Goal: Transaction & Acquisition: Book appointment/travel/reservation

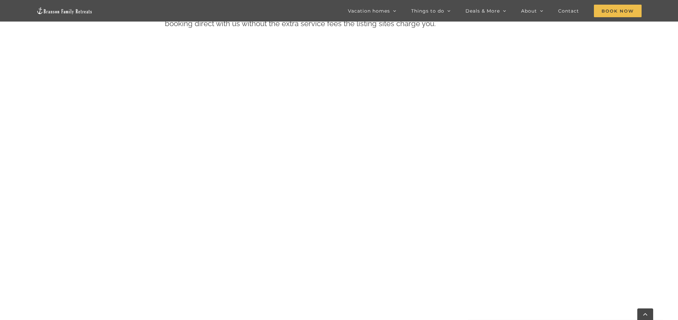
scroll to position [393, 0]
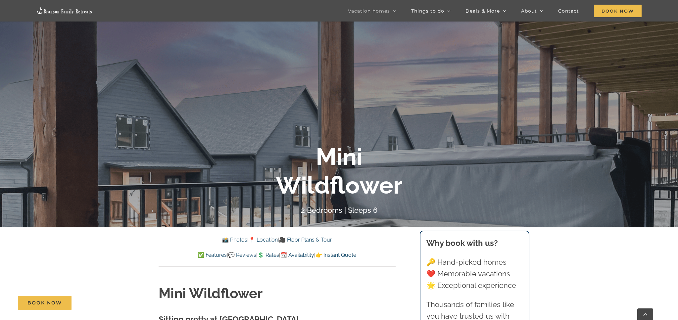
click at [310, 240] on link "🎥 Floor Plans & Tour" at bounding box center [305, 240] width 53 height 6
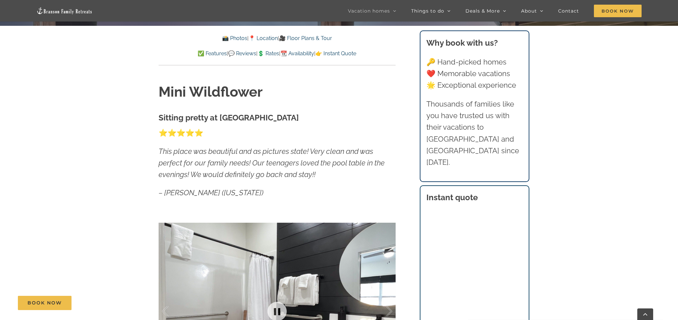
scroll to position [318, 0]
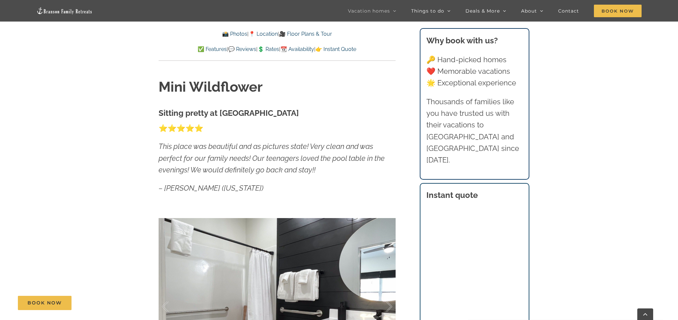
click at [229, 34] on link "📸 Photos" at bounding box center [234, 34] width 25 height 6
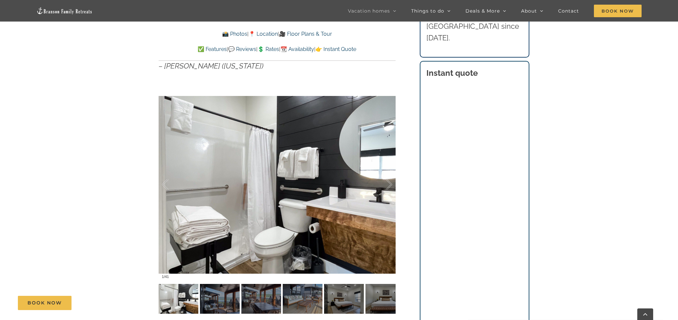
click at [216, 304] on div "Book Now" at bounding box center [344, 303] width 652 height 14
click at [340, 297] on div "Book Now" at bounding box center [344, 303] width 652 height 14
click at [389, 183] on div at bounding box center [382, 184] width 21 height 41
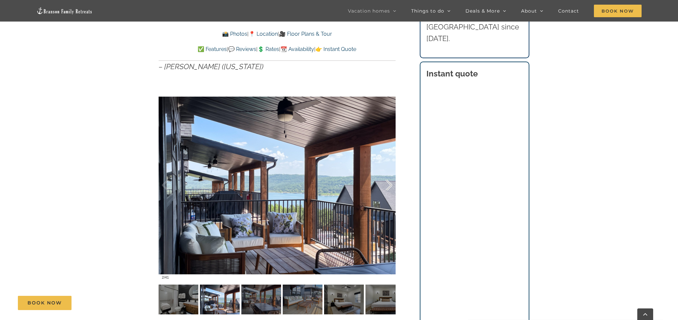
scroll to position [439, 0]
click at [389, 183] on div at bounding box center [382, 185] width 21 height 41
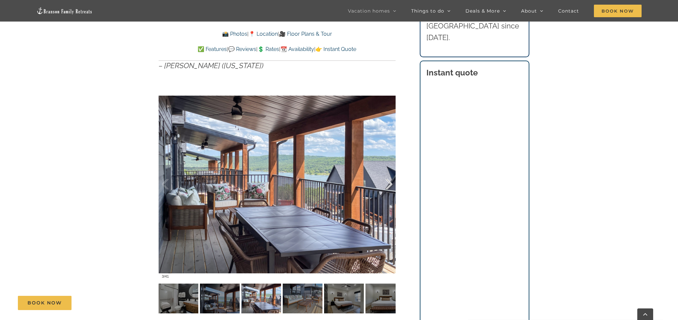
click at [389, 183] on div at bounding box center [382, 184] width 21 height 41
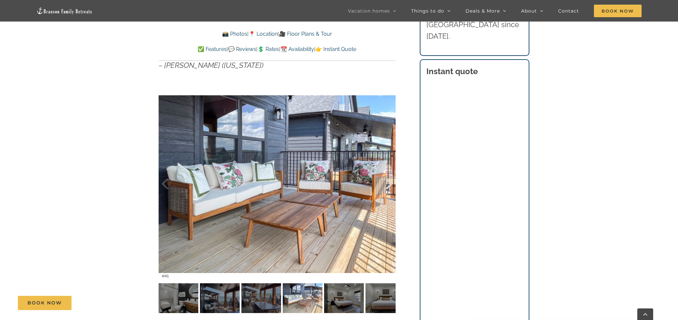
scroll to position [442, 0]
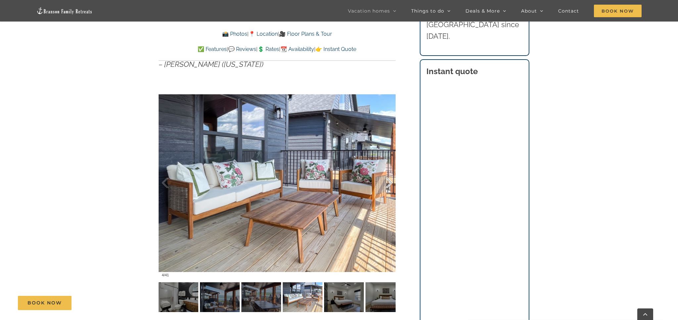
click at [389, 183] on div at bounding box center [382, 183] width 21 height 41
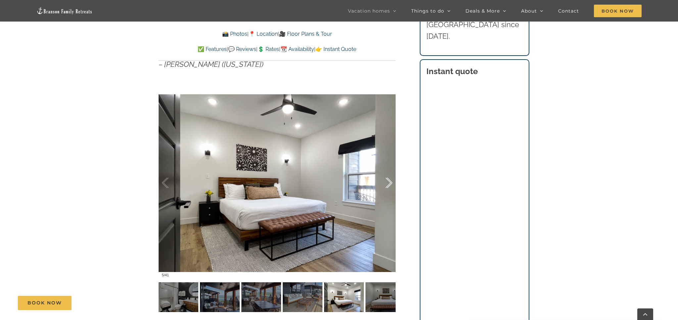
scroll to position [443, 0]
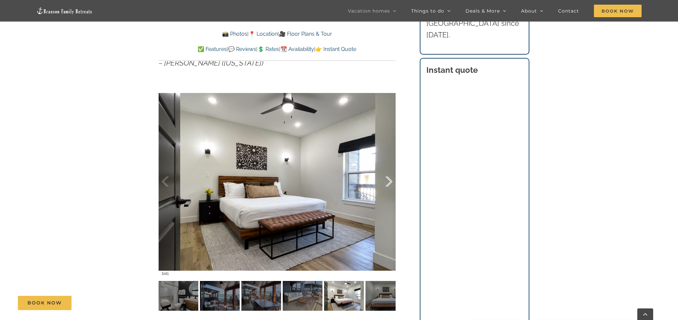
click at [389, 183] on div at bounding box center [382, 181] width 21 height 41
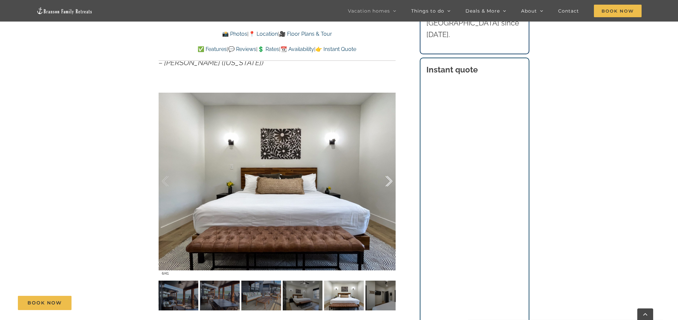
click at [389, 183] on div at bounding box center [382, 181] width 21 height 41
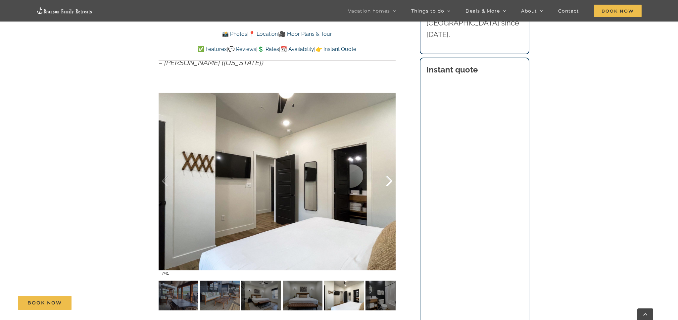
scroll to position [443, 0]
click at [389, 183] on div at bounding box center [382, 181] width 21 height 41
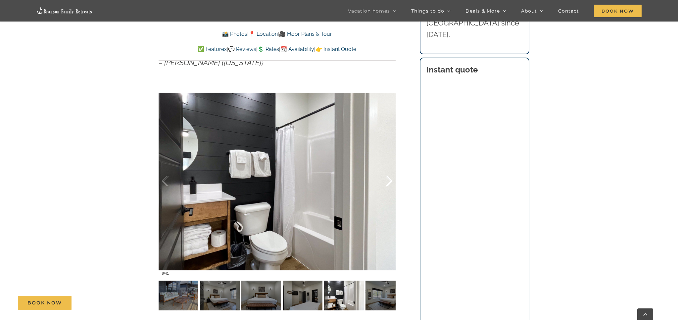
click at [389, 183] on div at bounding box center [382, 181] width 21 height 41
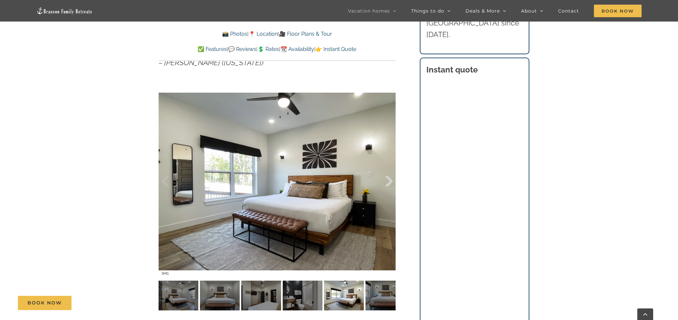
click at [389, 183] on div at bounding box center [382, 181] width 21 height 41
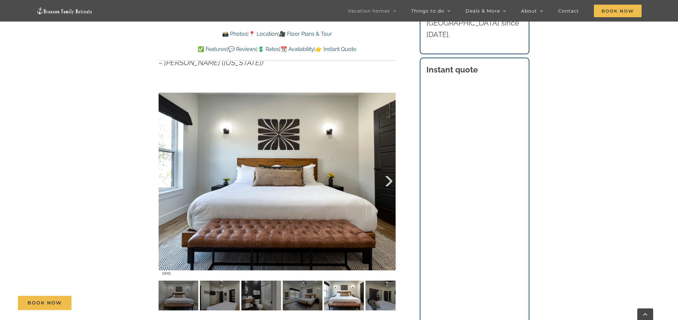
click at [389, 183] on div at bounding box center [382, 181] width 21 height 41
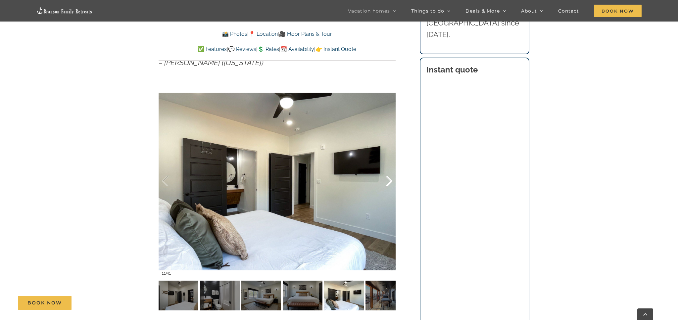
scroll to position [443, 0]
click at [389, 183] on div at bounding box center [382, 181] width 21 height 41
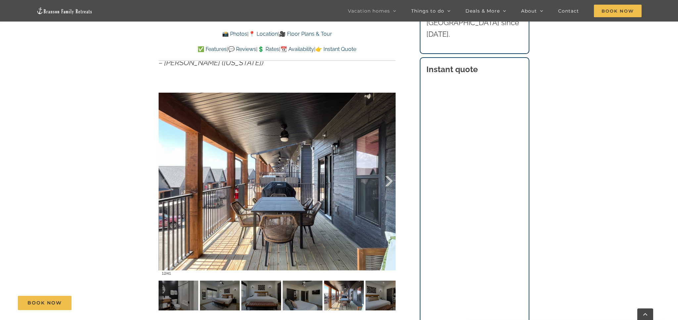
scroll to position [444, 0]
click at [389, 183] on div at bounding box center [382, 181] width 21 height 41
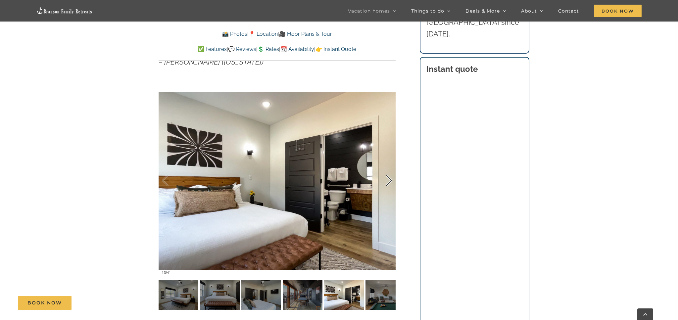
click at [389, 183] on div at bounding box center [382, 180] width 21 height 41
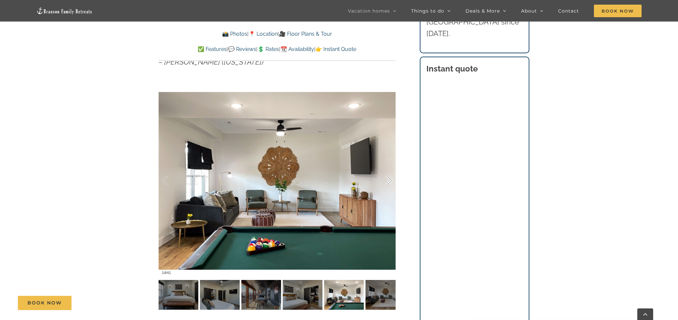
scroll to position [444, 0]
click at [389, 183] on div at bounding box center [382, 180] width 21 height 41
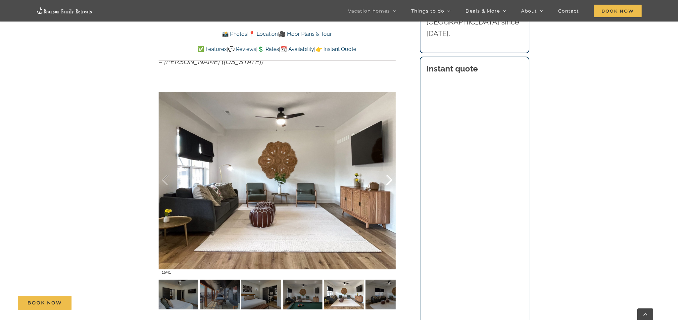
click at [389, 183] on div at bounding box center [382, 180] width 21 height 41
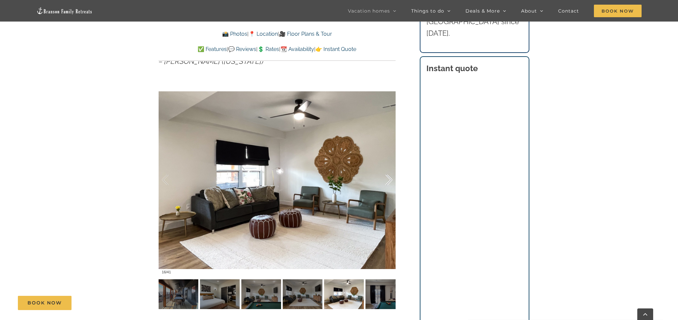
click at [389, 183] on div at bounding box center [382, 180] width 21 height 41
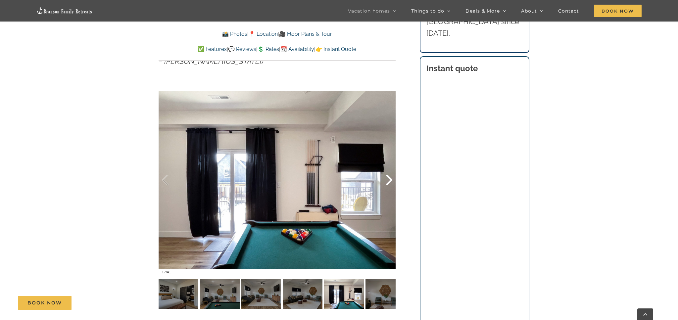
click at [389, 183] on div at bounding box center [382, 180] width 21 height 41
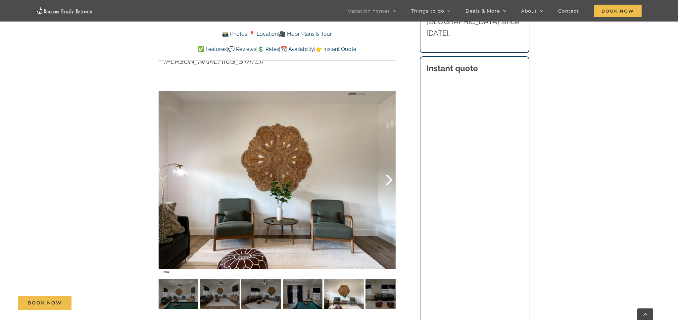
click at [389, 183] on div at bounding box center [382, 180] width 21 height 41
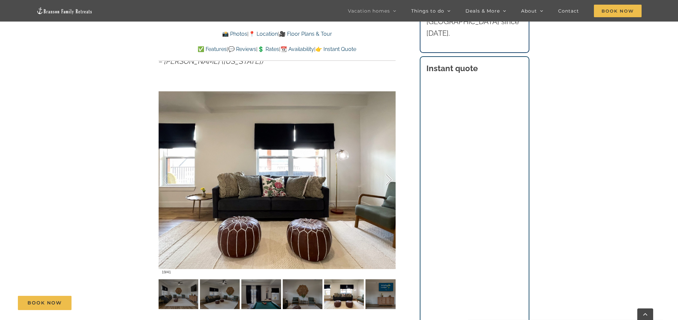
click at [389, 183] on div at bounding box center [382, 180] width 21 height 41
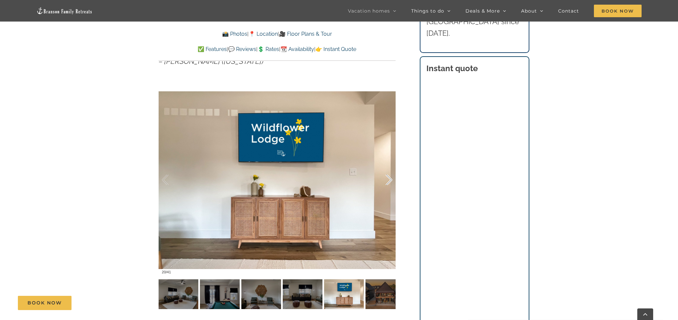
click at [389, 183] on div at bounding box center [382, 180] width 21 height 41
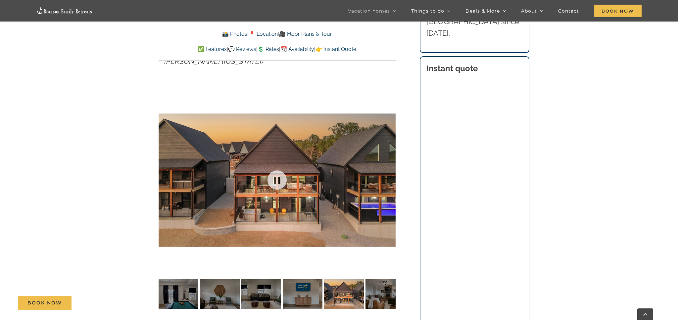
click at [389, 183] on div at bounding box center [277, 180] width 237 height 195
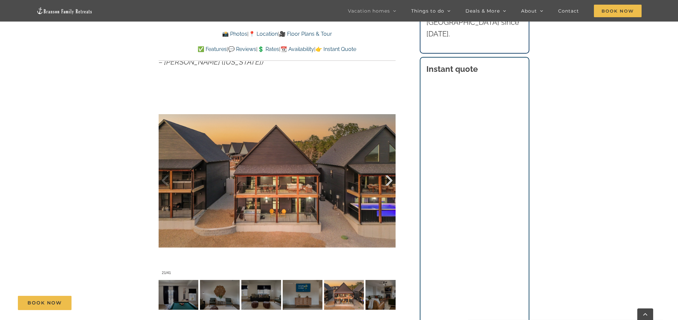
click at [389, 182] on div at bounding box center [382, 180] width 21 height 41
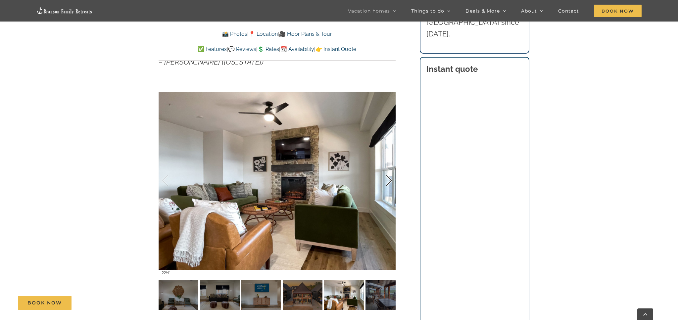
click at [389, 182] on div at bounding box center [382, 180] width 21 height 41
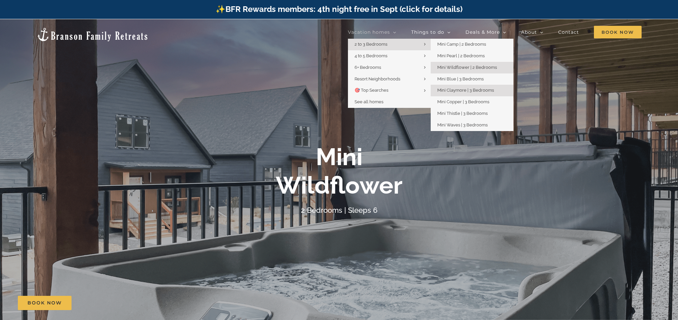
scroll to position [1, 0]
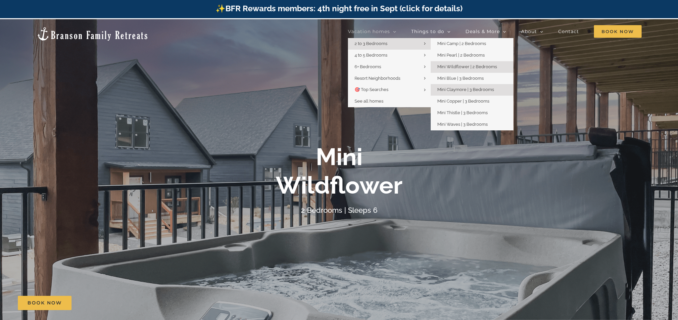
click at [455, 89] on span "Mini Claymore | 3 Bedrooms" at bounding box center [465, 89] width 57 height 5
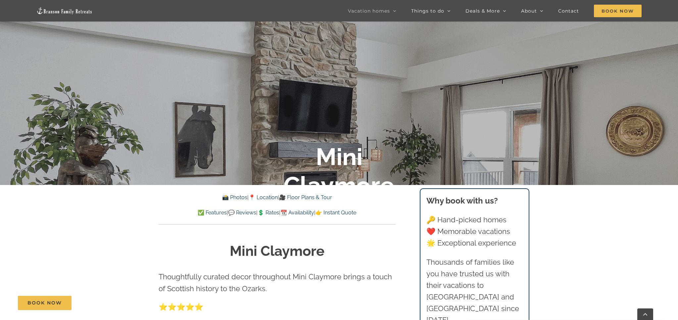
scroll to position [155, 0]
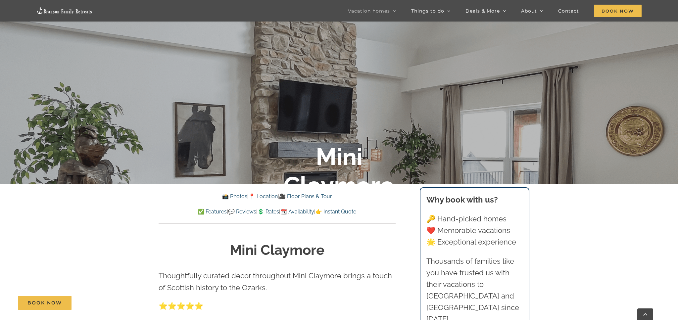
click at [231, 197] on link "📸 Photos" at bounding box center [234, 196] width 25 height 6
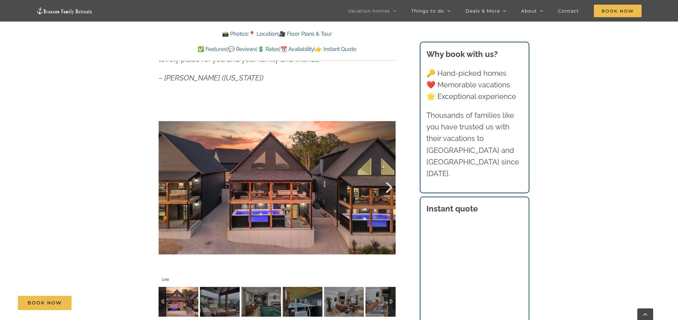
click at [384, 186] on div at bounding box center [382, 187] width 21 height 41
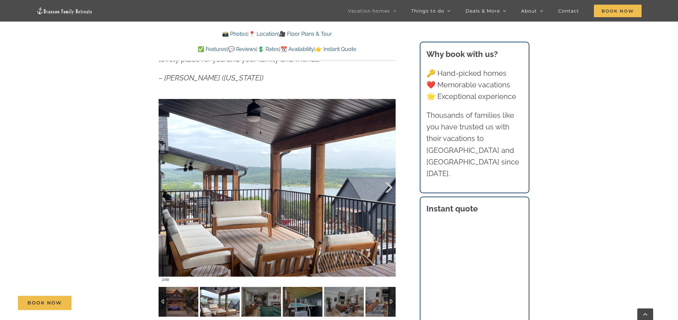
click at [384, 186] on div at bounding box center [382, 187] width 21 height 41
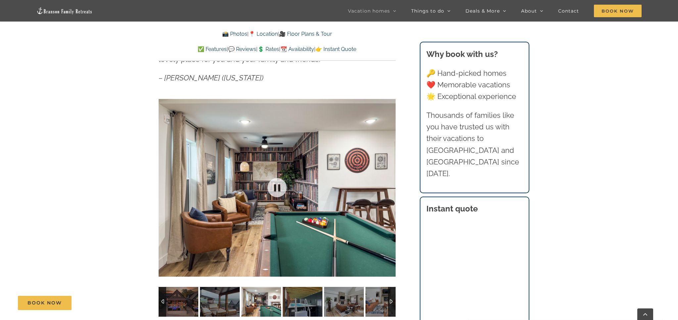
click at [384, 186] on div at bounding box center [277, 187] width 237 height 195
click at [389, 184] on div at bounding box center [382, 187] width 21 height 41
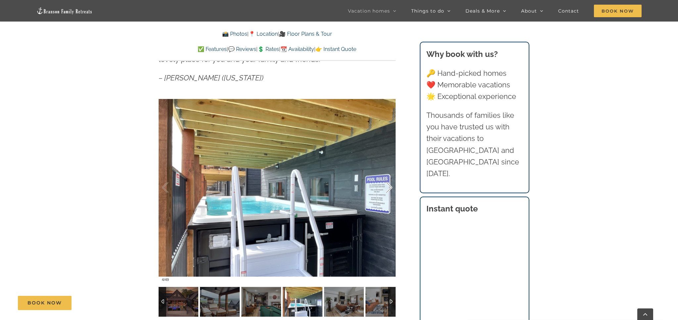
click at [389, 184] on div at bounding box center [382, 187] width 21 height 41
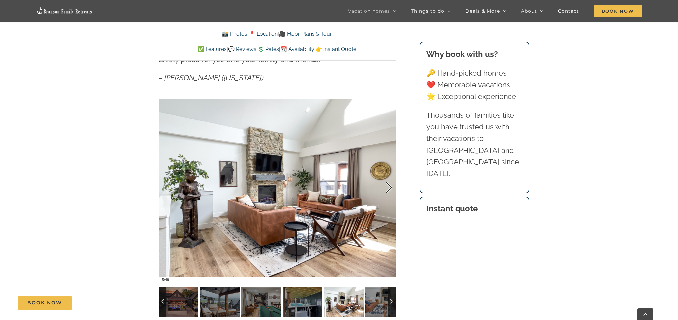
click at [389, 184] on div at bounding box center [382, 187] width 21 height 41
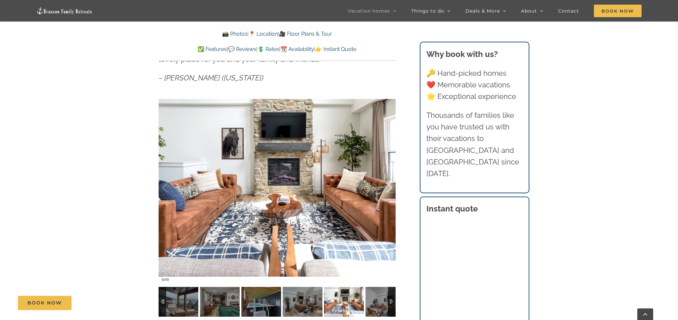
click at [389, 184] on div at bounding box center [382, 187] width 21 height 41
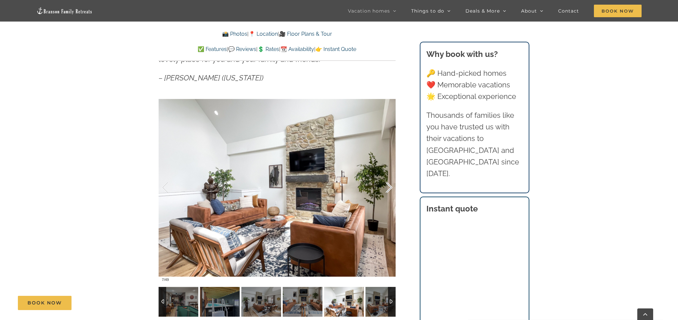
click at [389, 184] on div at bounding box center [382, 187] width 21 height 41
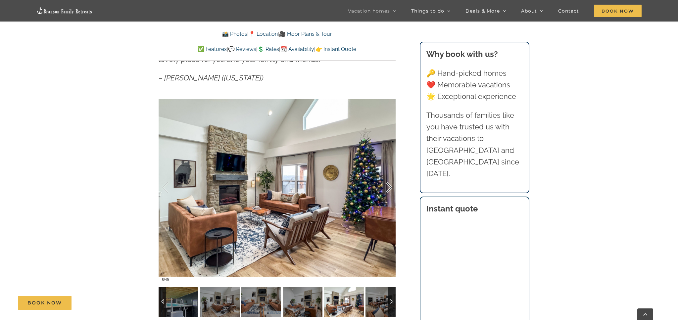
click at [389, 184] on div at bounding box center [382, 187] width 21 height 41
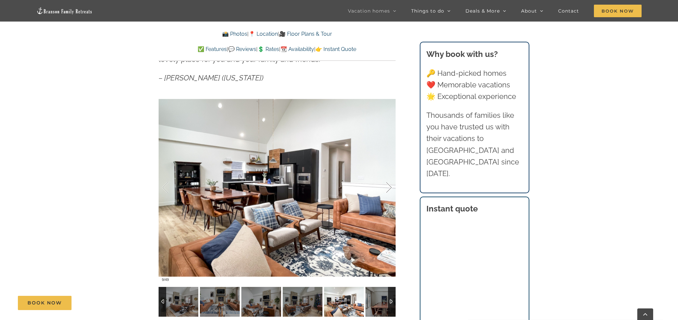
click at [389, 184] on div at bounding box center [382, 187] width 21 height 41
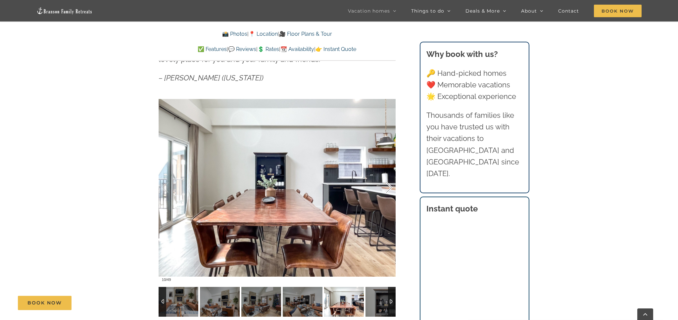
click at [389, 184] on div at bounding box center [382, 187] width 21 height 41
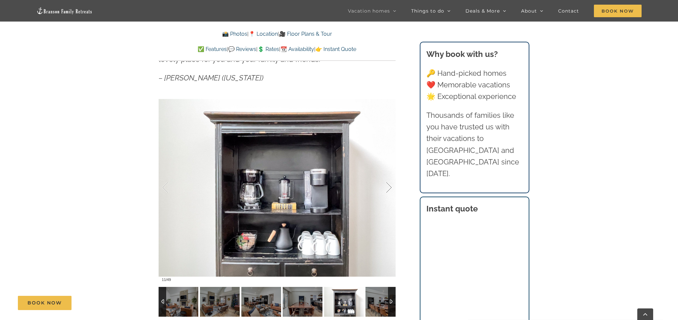
click at [389, 184] on div at bounding box center [382, 187] width 21 height 41
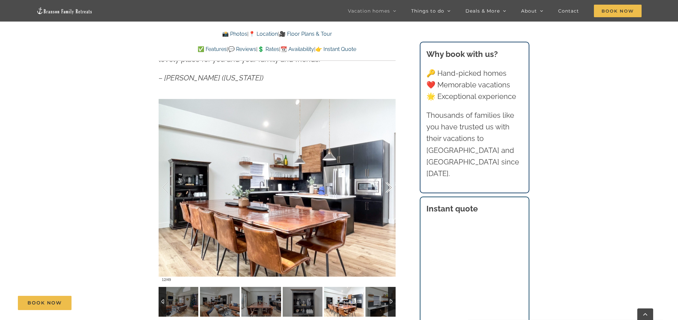
click at [389, 184] on div at bounding box center [382, 187] width 21 height 41
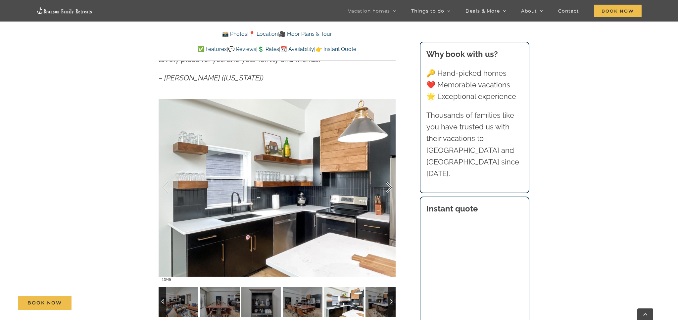
click at [389, 184] on div at bounding box center [382, 187] width 21 height 41
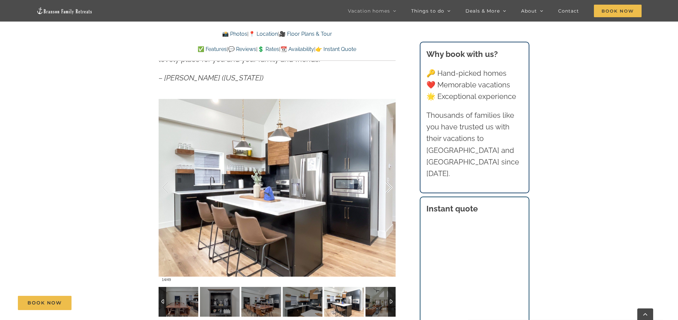
click at [389, 184] on div at bounding box center [382, 187] width 21 height 41
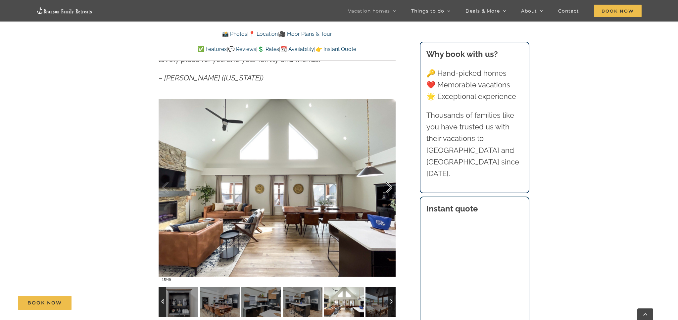
click at [389, 184] on div at bounding box center [382, 187] width 21 height 41
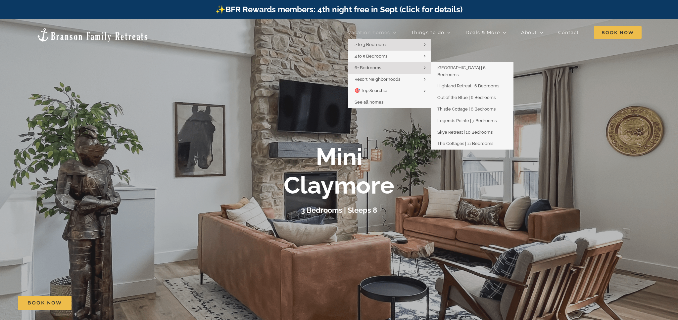
scroll to position [0, 0]
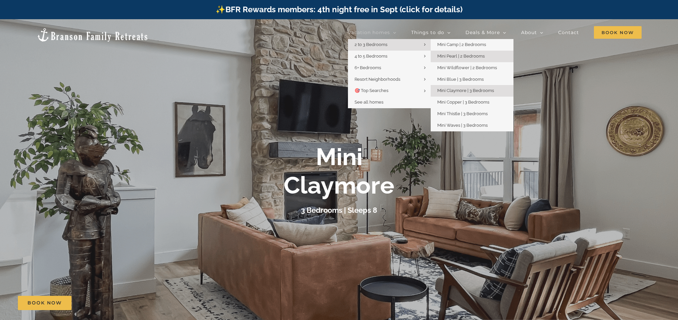
click at [449, 56] on span "Mini Pearl | 2 Bedrooms" at bounding box center [460, 56] width 47 height 5
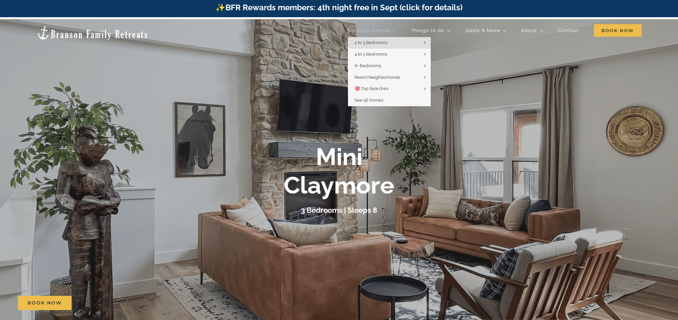
scroll to position [3, 0]
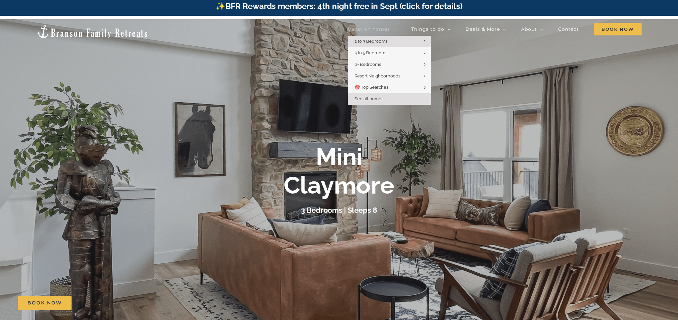
click at [365, 98] on span "See all homes" at bounding box center [369, 98] width 29 height 5
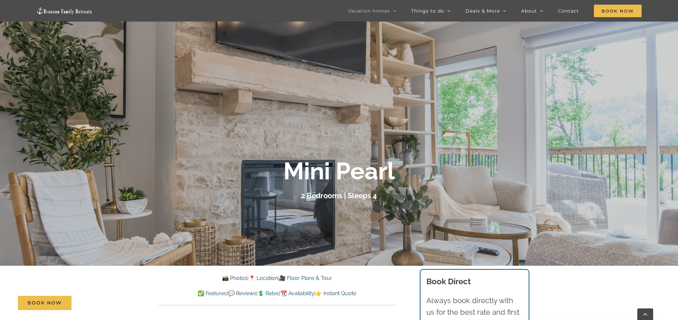
scroll to position [81, 0]
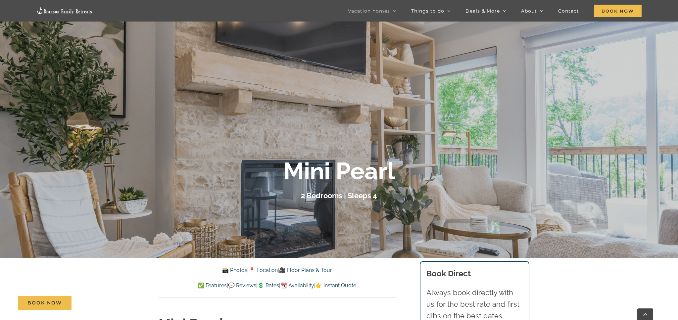
click at [227, 272] on link "📸 Photos" at bounding box center [234, 270] width 25 height 6
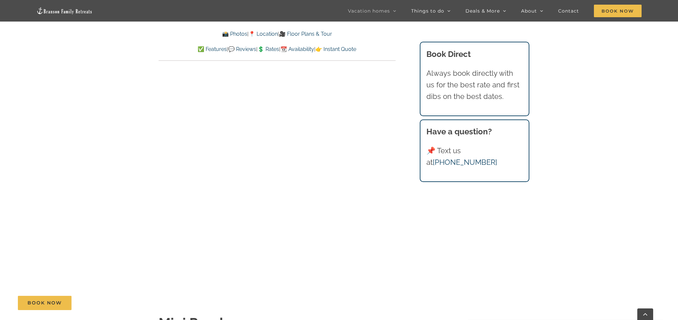
scroll to position [464, 0]
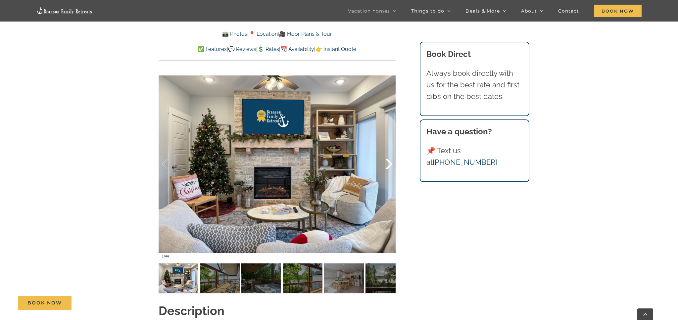
click at [391, 167] on div at bounding box center [382, 164] width 21 height 41
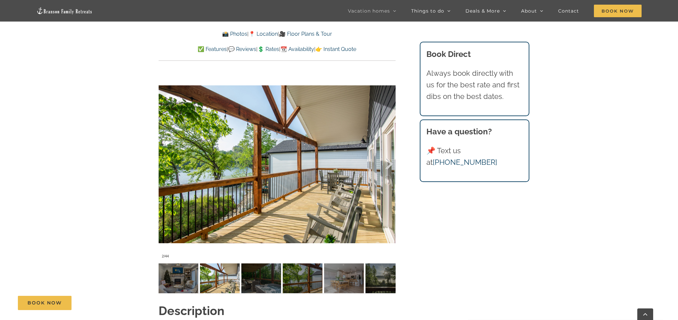
click at [388, 165] on div at bounding box center [382, 164] width 21 height 41
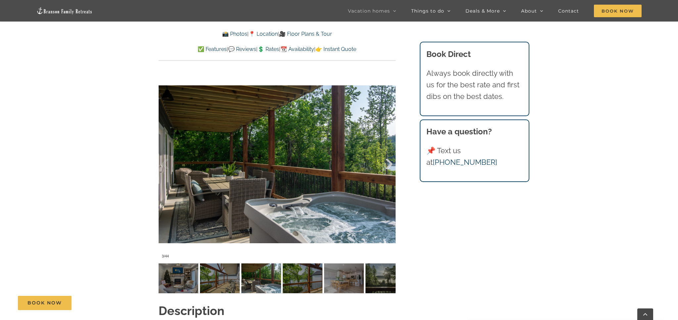
click at [388, 165] on div at bounding box center [382, 164] width 21 height 41
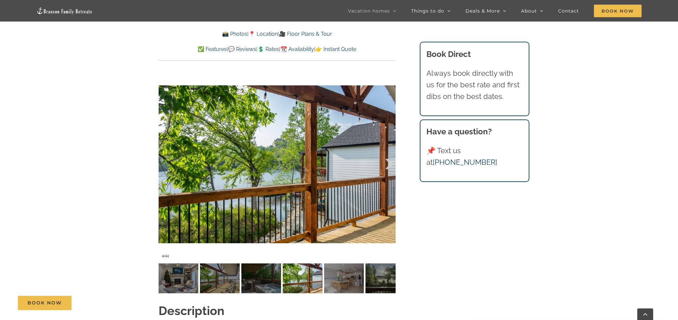
click at [388, 165] on div at bounding box center [382, 164] width 21 height 41
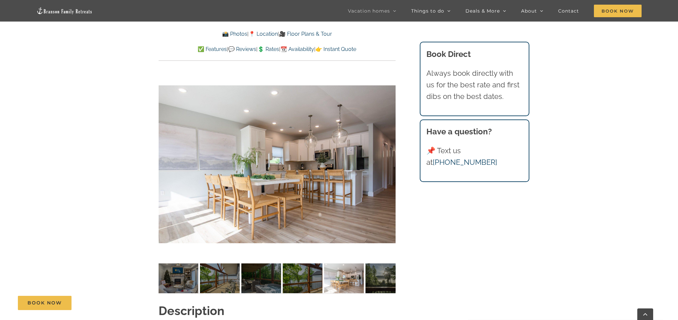
click at [388, 165] on div "5 / 44" at bounding box center [277, 164] width 237 height 195
click at [390, 163] on div at bounding box center [382, 164] width 21 height 41
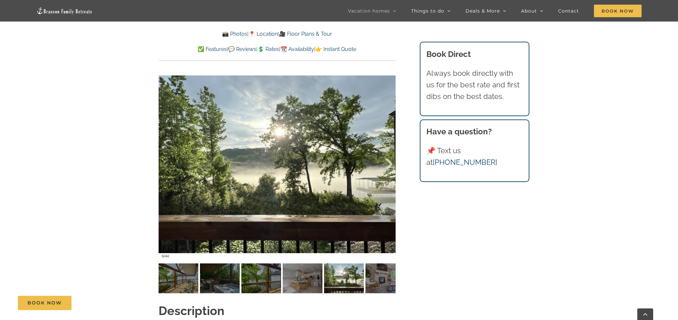
click at [390, 163] on div at bounding box center [382, 164] width 21 height 41
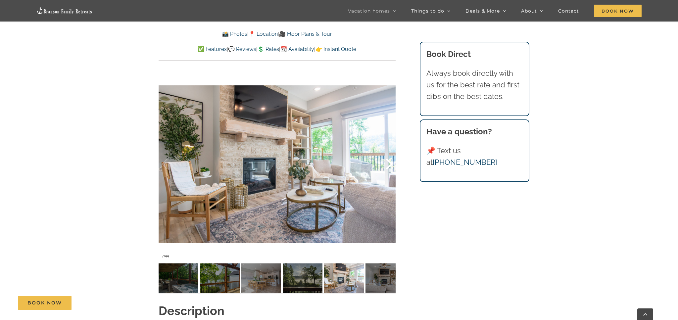
click at [390, 163] on div at bounding box center [382, 164] width 21 height 41
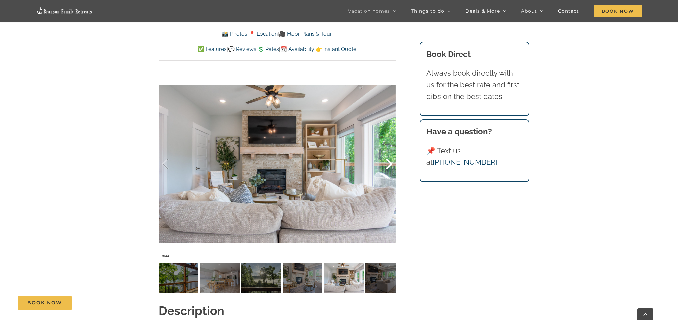
click at [390, 163] on div at bounding box center [382, 164] width 21 height 41
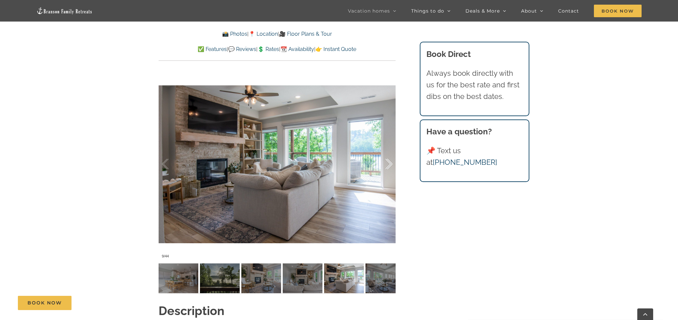
click at [390, 163] on div at bounding box center [382, 164] width 21 height 41
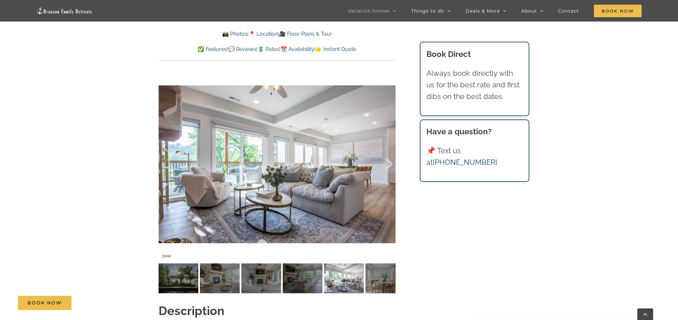
click at [390, 163] on div at bounding box center [382, 164] width 21 height 41
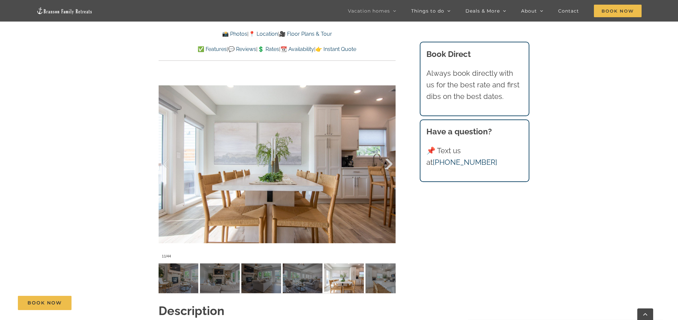
click at [390, 163] on div at bounding box center [382, 164] width 21 height 41
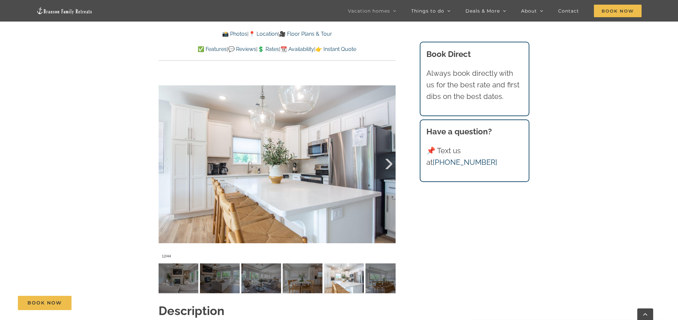
click at [390, 163] on div at bounding box center [382, 164] width 21 height 41
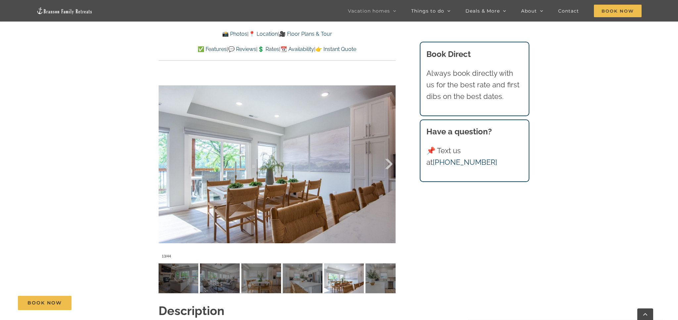
click at [390, 163] on div at bounding box center [382, 164] width 21 height 41
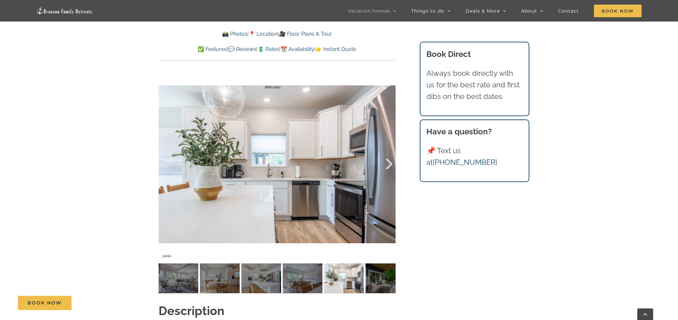
click at [390, 163] on div at bounding box center [382, 164] width 21 height 41
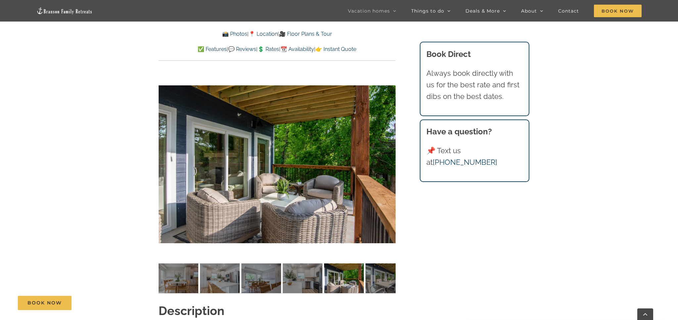
click at [390, 163] on div "15 / 44" at bounding box center [277, 164] width 237 height 195
click at [390, 163] on div at bounding box center [382, 164] width 21 height 41
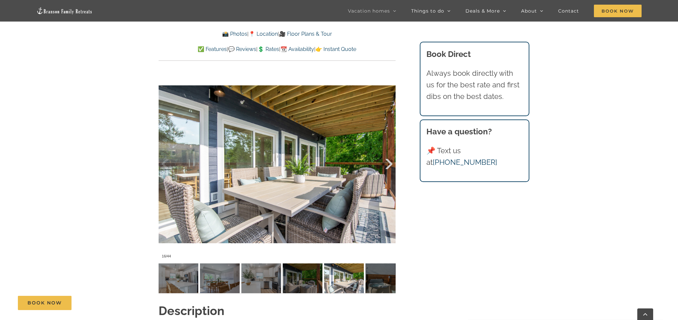
click at [390, 161] on div at bounding box center [382, 164] width 21 height 41
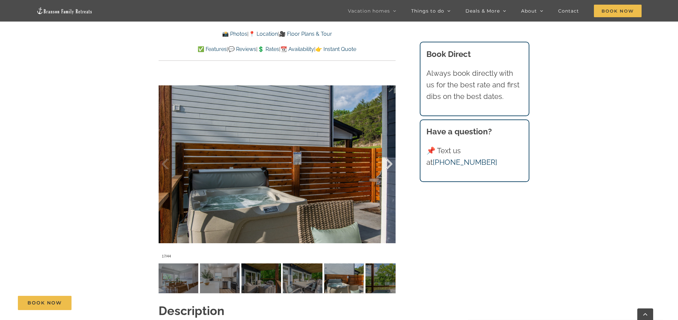
click at [390, 161] on div at bounding box center [382, 164] width 21 height 41
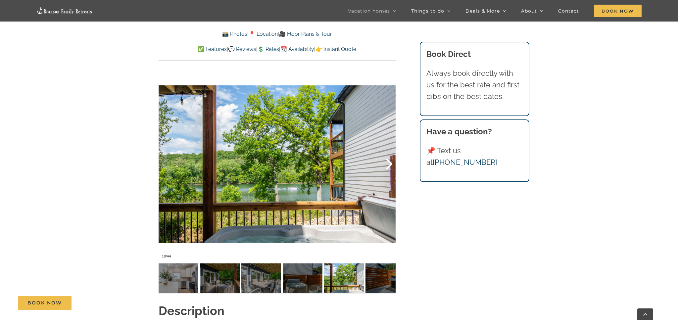
click at [390, 161] on div at bounding box center [382, 164] width 21 height 41
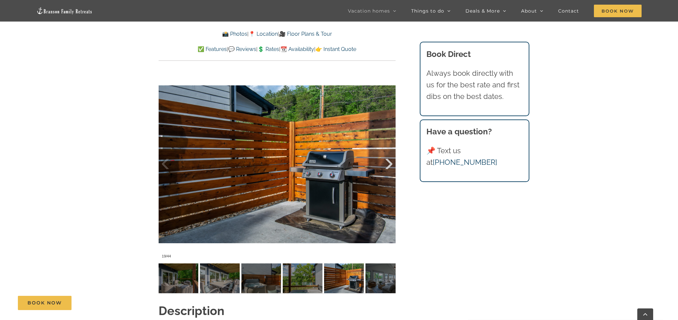
click at [390, 161] on div at bounding box center [382, 164] width 21 height 41
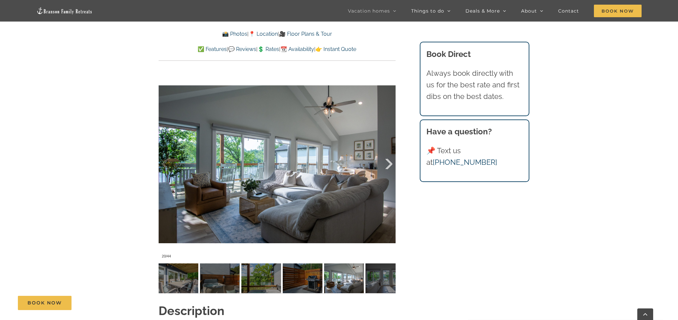
click at [390, 161] on div at bounding box center [382, 164] width 21 height 41
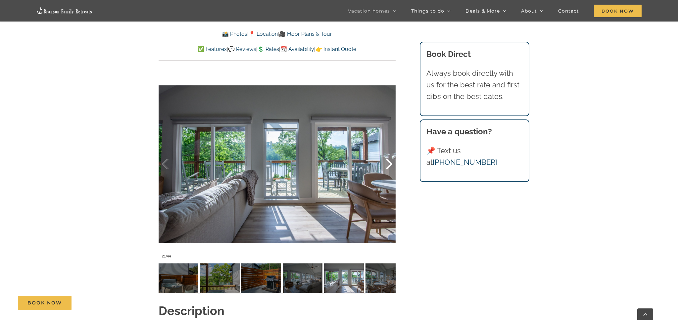
click at [390, 161] on div at bounding box center [382, 164] width 21 height 41
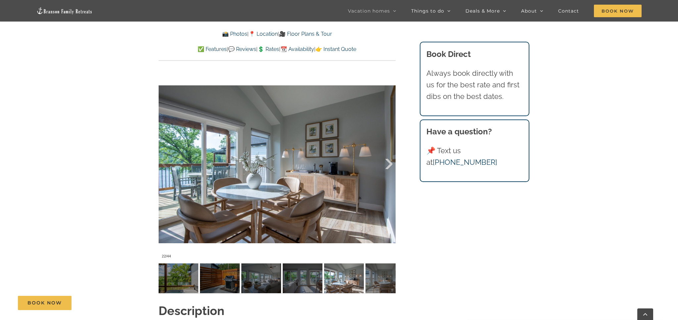
click at [390, 161] on div at bounding box center [382, 164] width 21 height 41
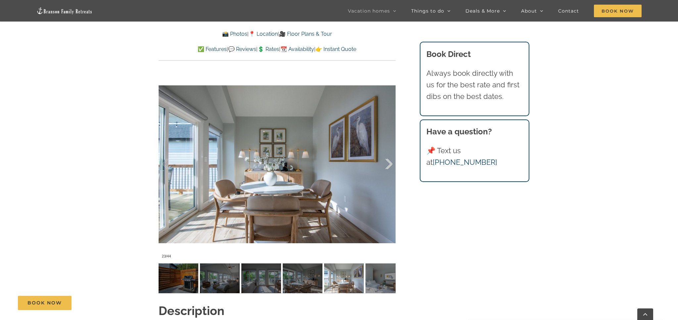
click at [390, 161] on div at bounding box center [382, 164] width 21 height 41
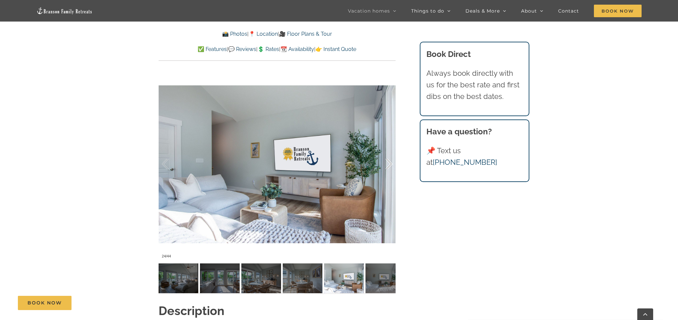
click at [390, 161] on div at bounding box center [382, 164] width 21 height 41
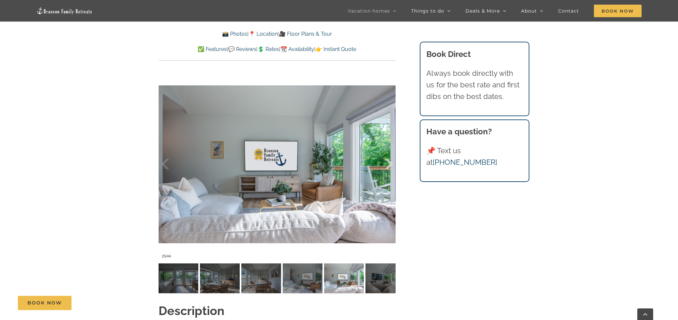
click at [390, 161] on div at bounding box center [382, 164] width 21 height 41
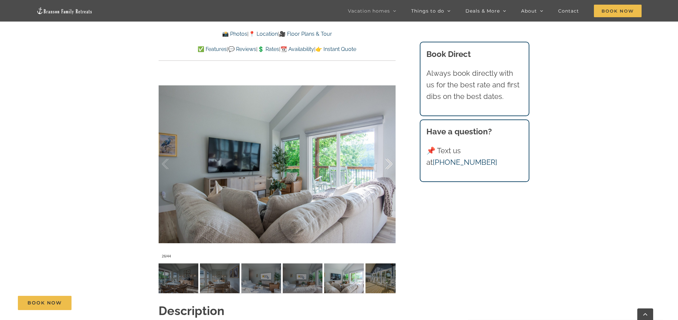
click at [390, 161] on div at bounding box center [382, 164] width 21 height 41
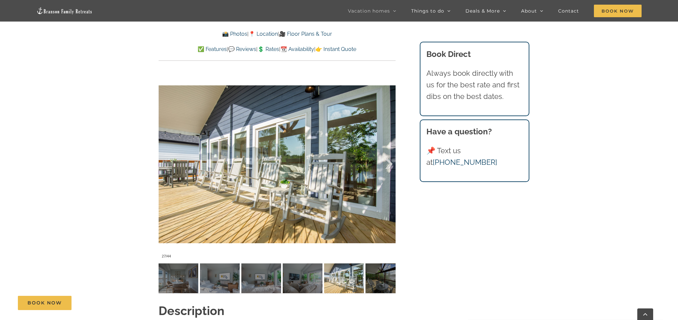
click at [390, 161] on div at bounding box center [382, 164] width 21 height 41
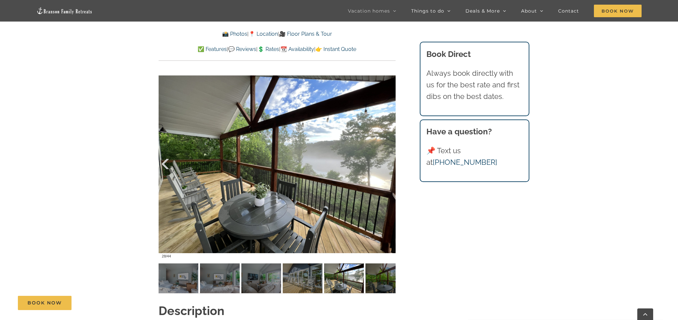
click at [166, 163] on div at bounding box center [172, 164] width 21 height 41
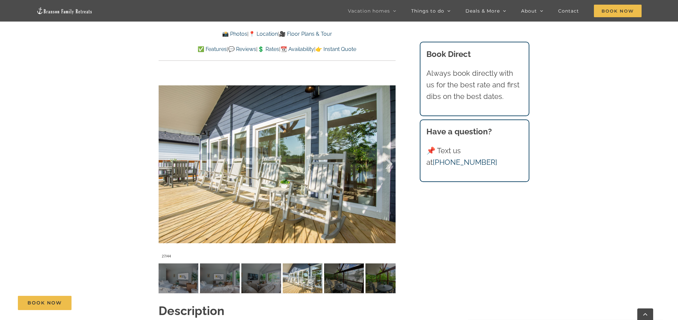
click at [387, 158] on div at bounding box center [382, 164] width 21 height 41
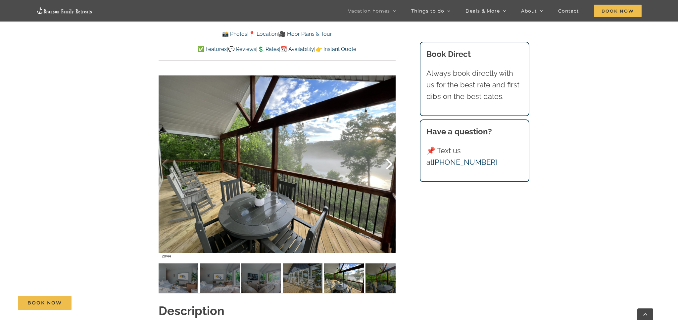
click at [387, 158] on div at bounding box center [382, 164] width 21 height 41
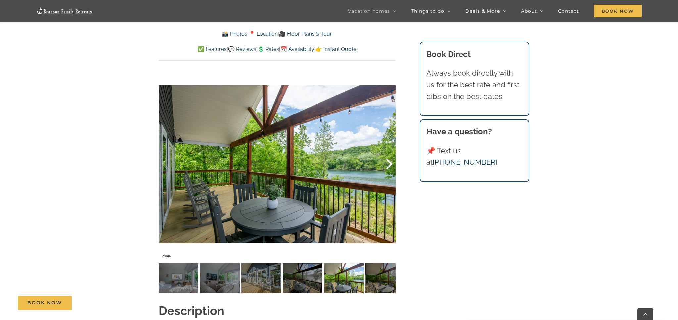
click at [387, 158] on div at bounding box center [382, 164] width 21 height 41
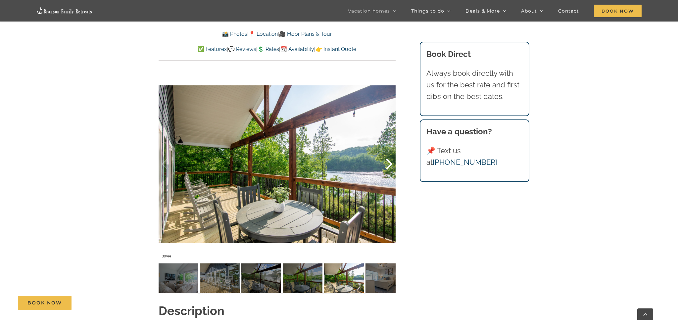
click at [387, 158] on div at bounding box center [382, 164] width 21 height 41
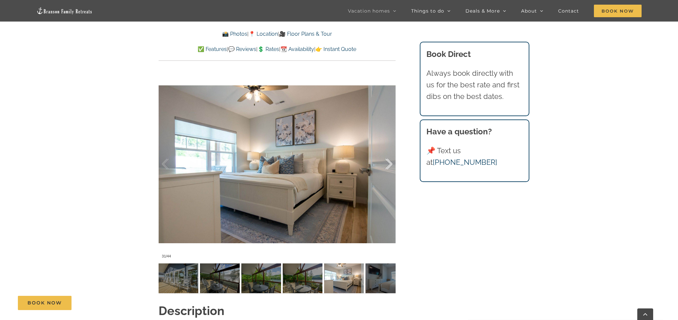
click at [387, 158] on div at bounding box center [382, 164] width 21 height 41
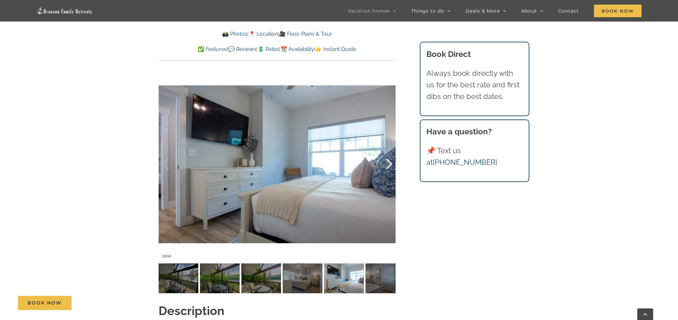
click at [387, 158] on div at bounding box center [382, 164] width 21 height 41
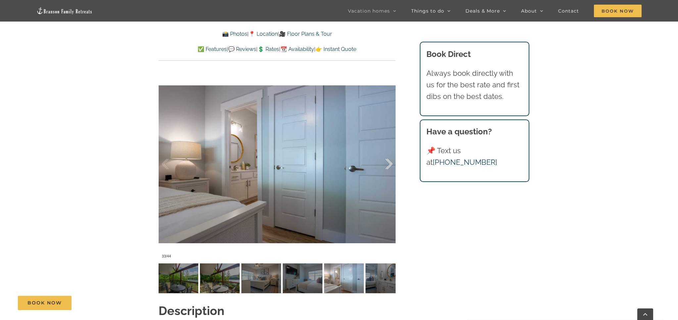
click at [387, 158] on div at bounding box center [382, 164] width 21 height 41
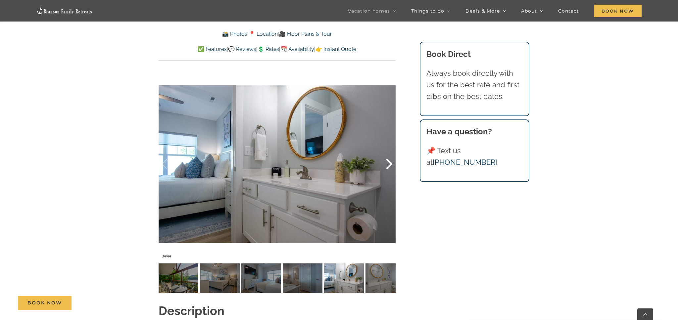
click at [387, 158] on div at bounding box center [382, 164] width 21 height 41
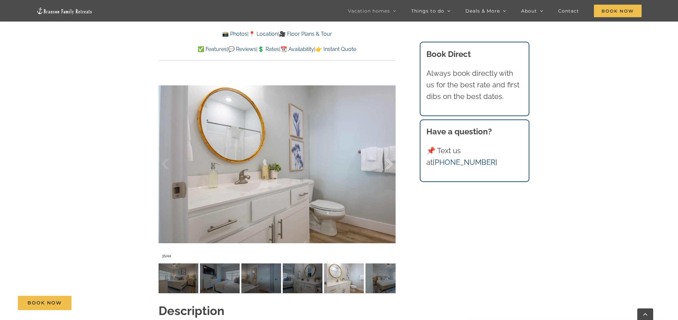
click at [387, 158] on div at bounding box center [382, 164] width 21 height 41
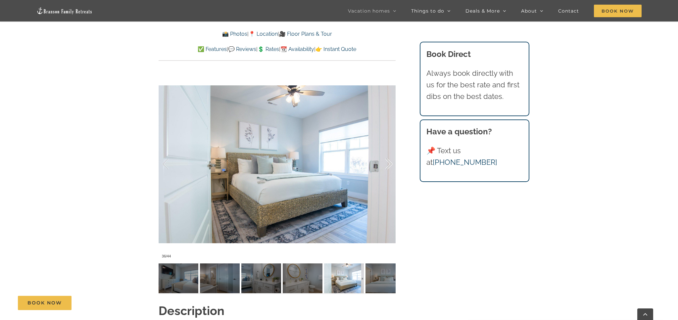
click at [387, 158] on div at bounding box center [382, 164] width 21 height 41
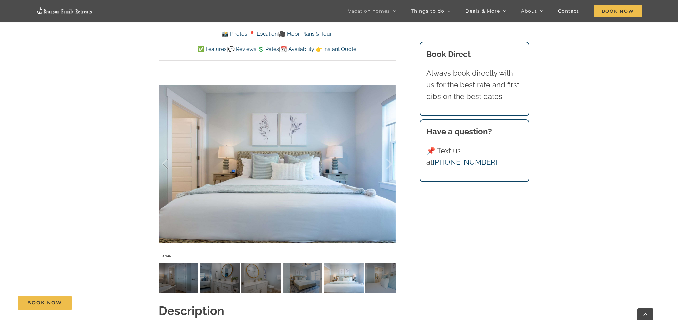
click at [270, 48] on link "💲 Rates" at bounding box center [269, 49] width 22 height 6
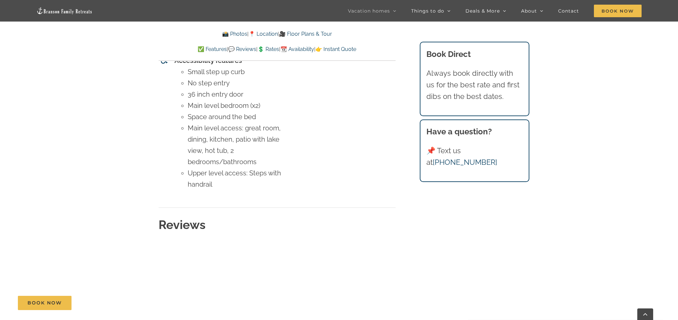
scroll to position [2763, 0]
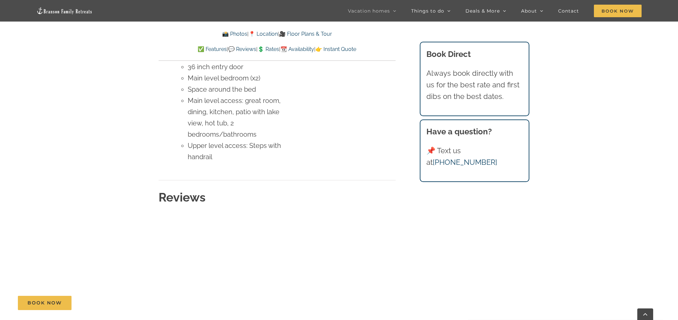
scroll to position [464, 0]
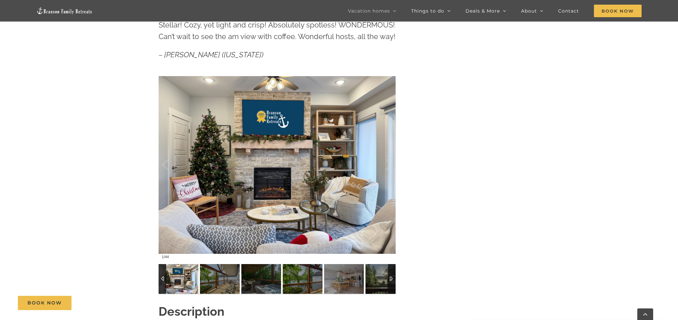
scroll to position [81, 0]
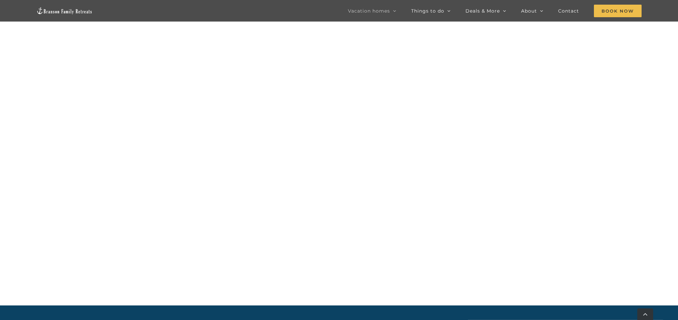
scroll to position [741, 0]
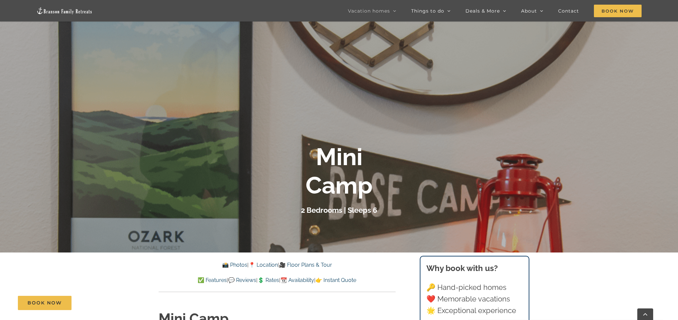
scroll to position [90, 0]
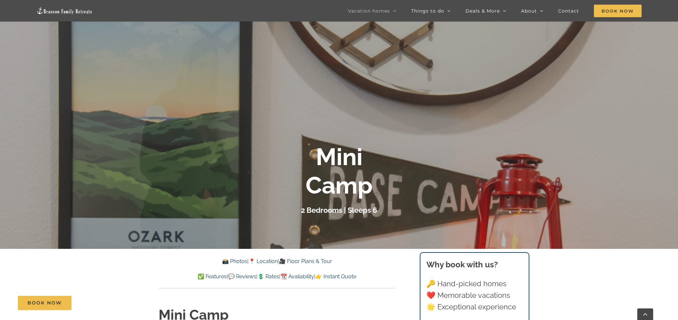
click at [232, 261] on link "📸 Photos" at bounding box center [234, 261] width 25 height 6
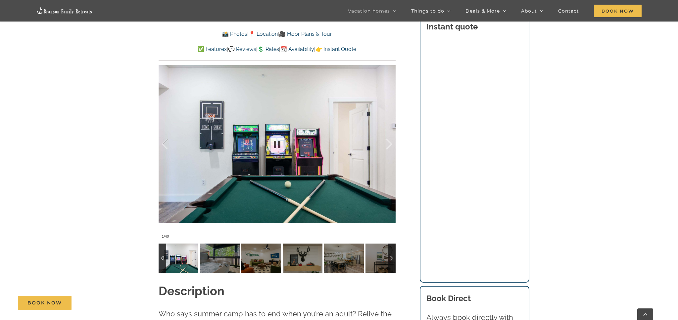
scroll to position [561, 0]
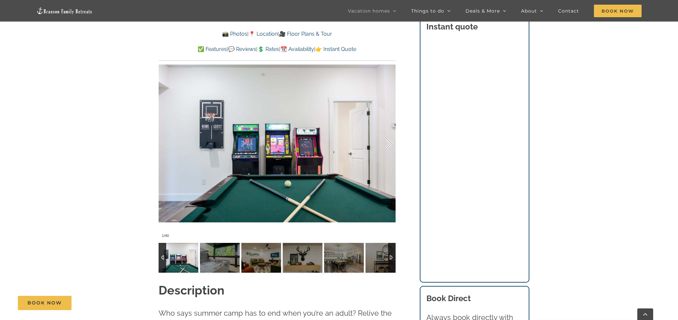
click at [392, 141] on div at bounding box center [382, 143] width 21 height 41
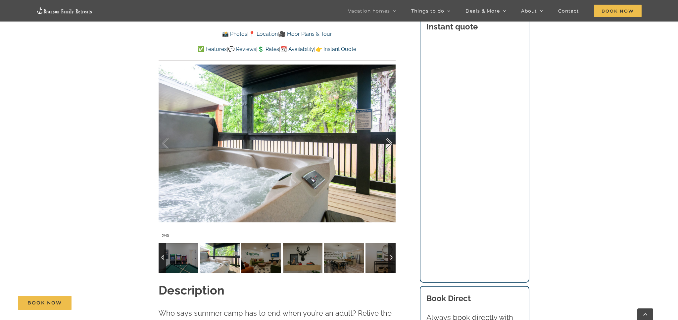
click at [391, 141] on div at bounding box center [382, 143] width 21 height 41
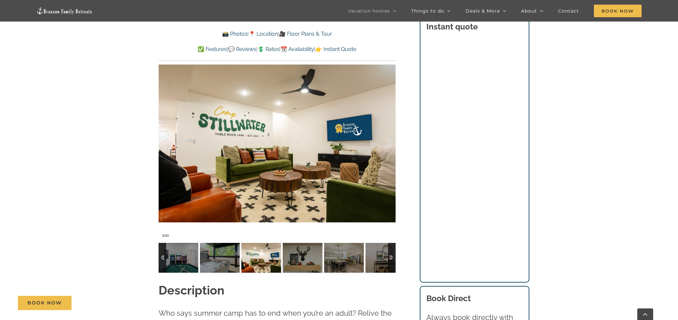
click at [391, 141] on div at bounding box center [382, 143] width 21 height 41
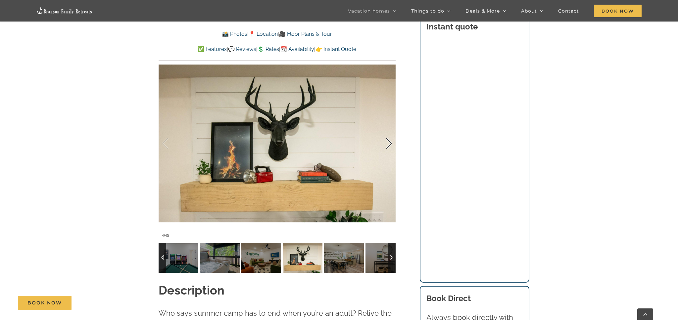
click at [390, 141] on div at bounding box center [382, 143] width 21 height 41
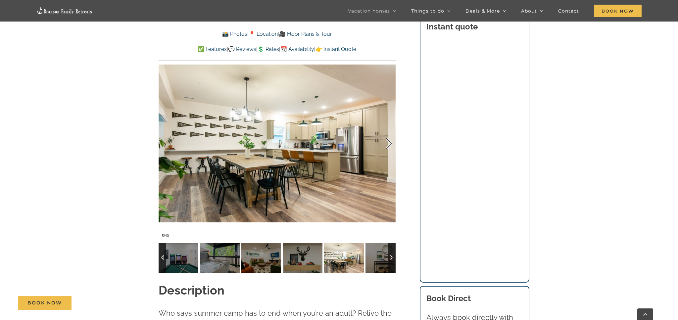
click at [390, 141] on div at bounding box center [382, 143] width 21 height 41
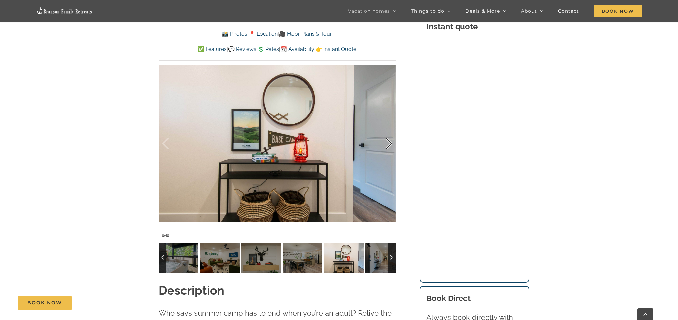
click at [390, 141] on div at bounding box center [382, 143] width 21 height 41
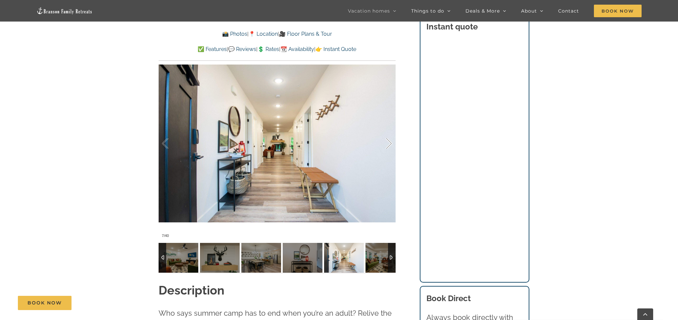
click at [390, 141] on div at bounding box center [382, 143] width 21 height 41
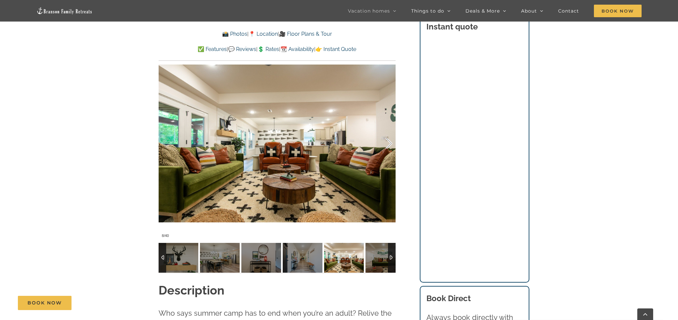
click at [390, 141] on div at bounding box center [382, 143] width 21 height 41
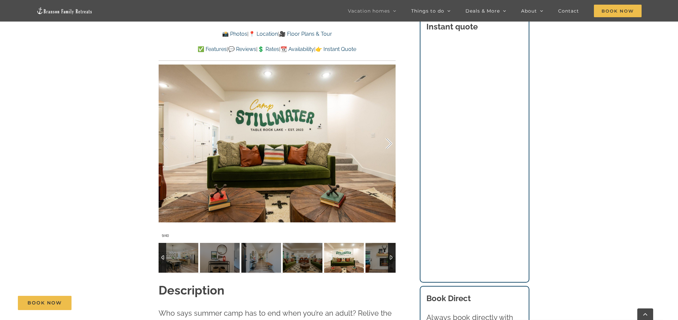
click at [390, 141] on div at bounding box center [382, 143] width 21 height 41
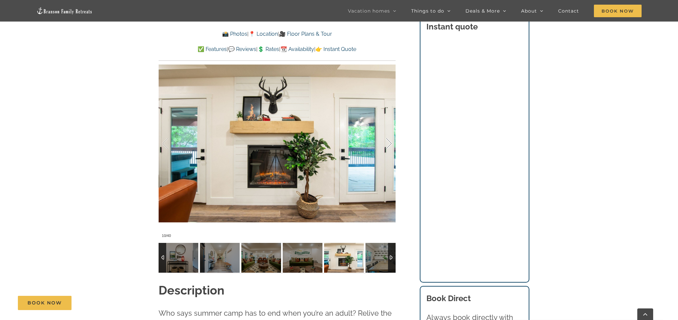
click at [390, 141] on div at bounding box center [382, 143] width 21 height 41
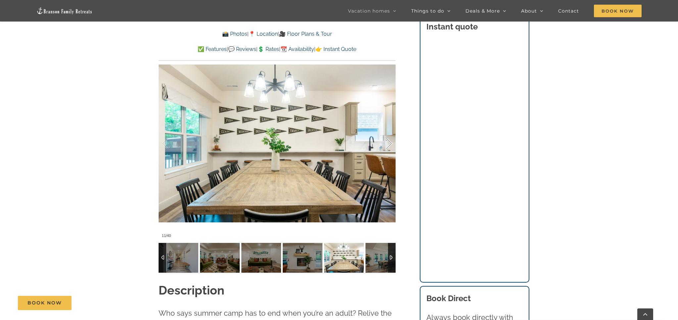
click at [390, 141] on div at bounding box center [382, 143] width 21 height 41
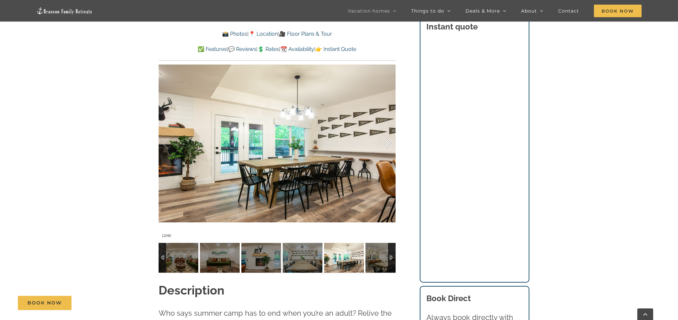
click at [390, 141] on div at bounding box center [382, 143] width 21 height 41
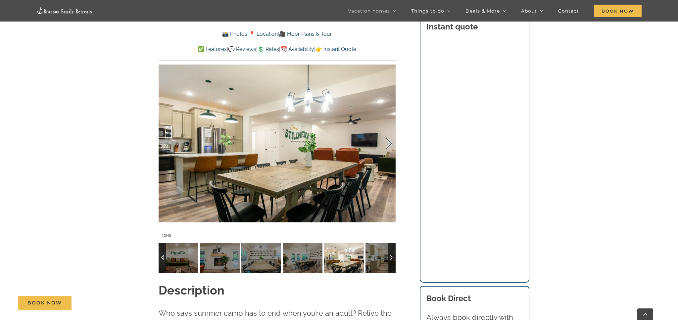
click at [390, 141] on div at bounding box center [382, 143] width 21 height 41
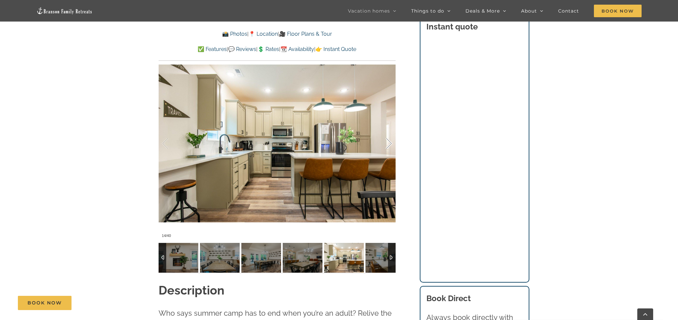
click at [390, 141] on div at bounding box center [382, 143] width 21 height 41
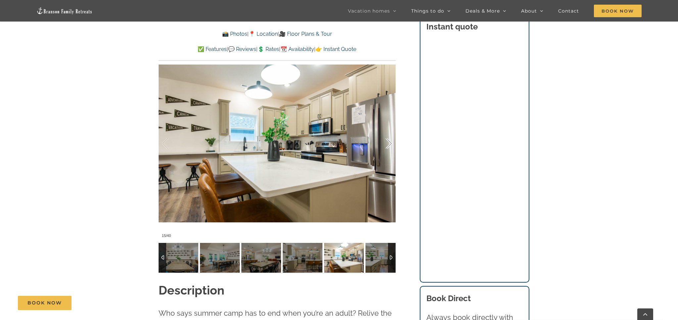
click at [390, 141] on div at bounding box center [382, 143] width 21 height 41
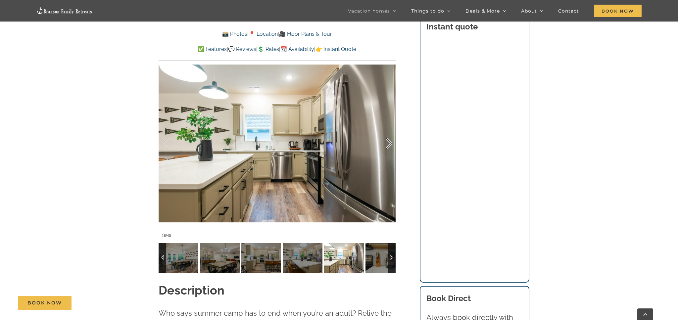
click at [390, 141] on div at bounding box center [382, 143] width 21 height 41
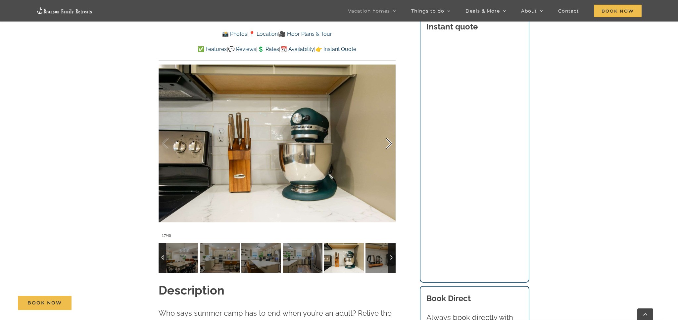
click at [390, 141] on div at bounding box center [382, 143] width 21 height 41
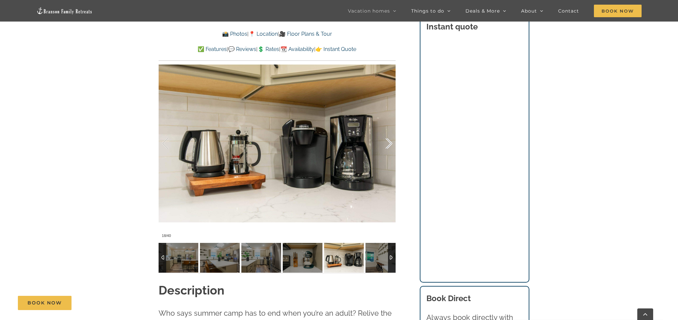
click at [390, 141] on div at bounding box center [382, 143] width 21 height 41
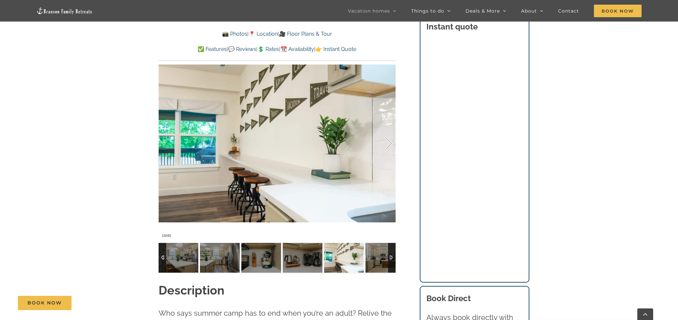
click at [390, 141] on div at bounding box center [382, 143] width 21 height 41
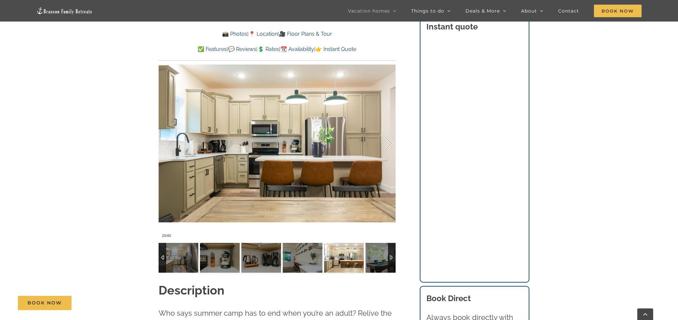
click at [390, 141] on div at bounding box center [382, 143] width 21 height 41
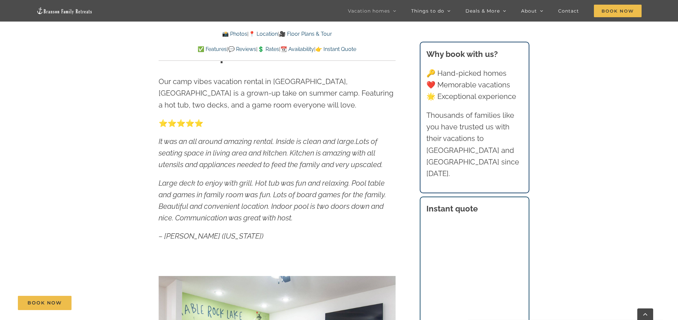
scroll to position [341, 0]
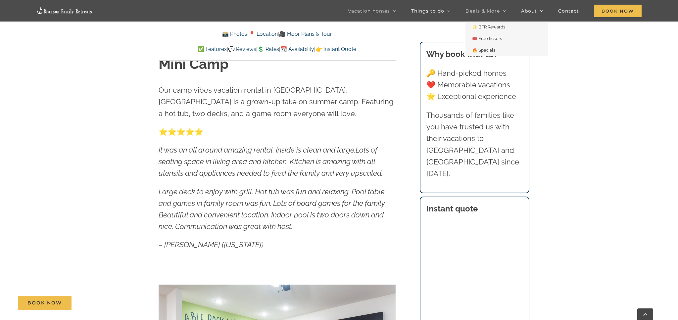
drag, startPoint x: 523, startPoint y: 131, endPoint x: 489, endPoint y: 9, distance: 126.6
click at [489, 9] on span "Deals & More" at bounding box center [483, 11] width 34 height 5
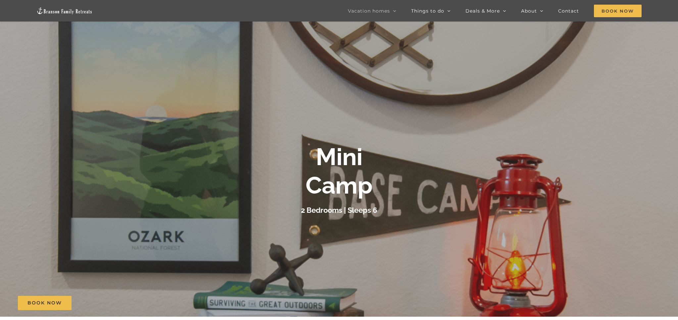
scroll to position [22, 0]
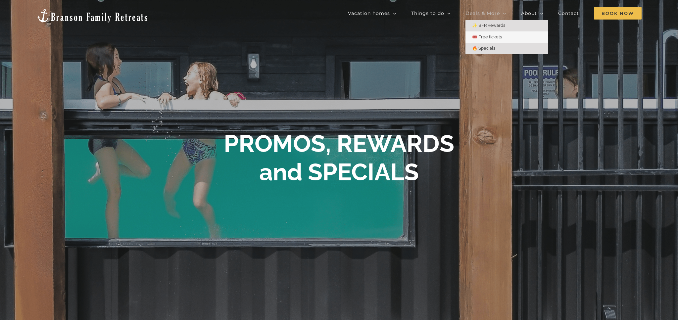
click at [491, 48] on span "🔥 Specials" at bounding box center [483, 48] width 23 height 5
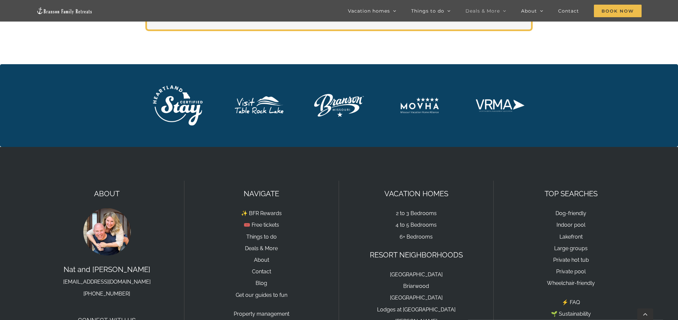
scroll to position [1502, 0]
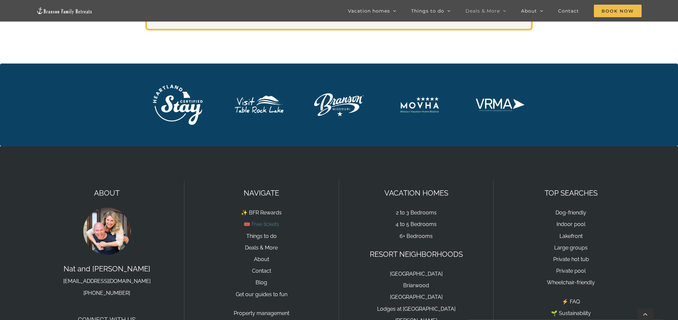
click at [264, 221] on link "🎟️ Free tickets" at bounding box center [261, 224] width 35 height 6
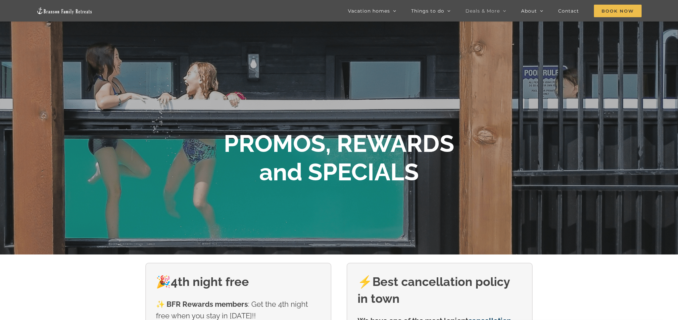
scroll to position [64, 0]
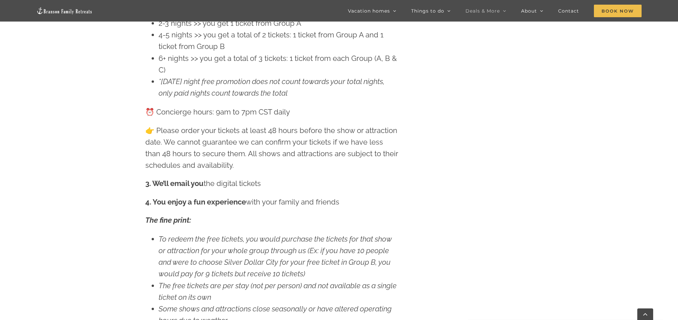
scroll to position [700, 0]
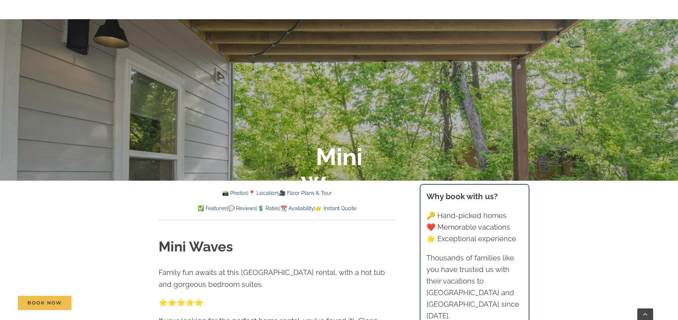
click at [228, 193] on link "📸 Photos" at bounding box center [234, 193] width 25 height 6
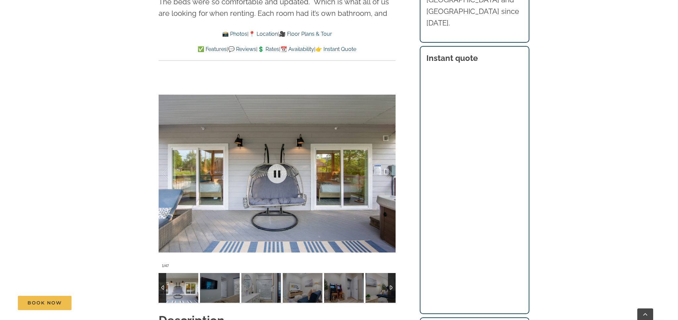
scroll to position [532, 0]
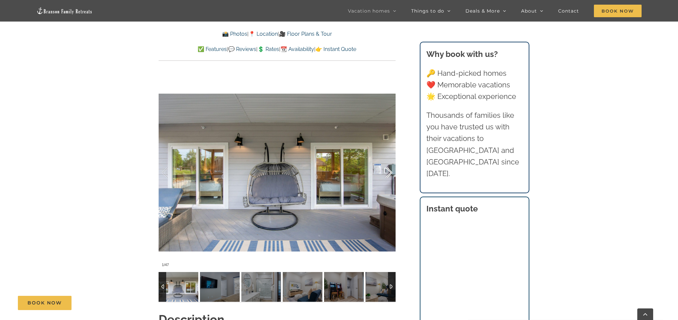
click at [387, 171] on div at bounding box center [382, 172] width 21 height 41
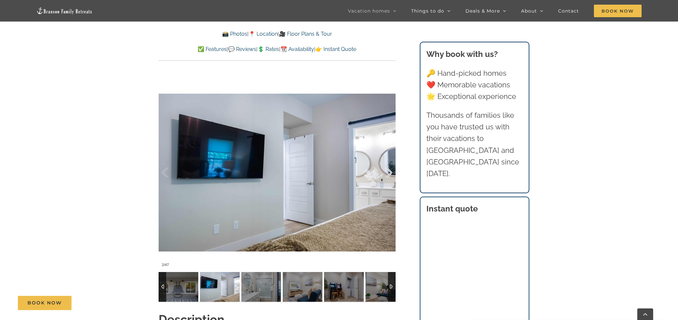
click at [387, 171] on div at bounding box center [382, 172] width 21 height 41
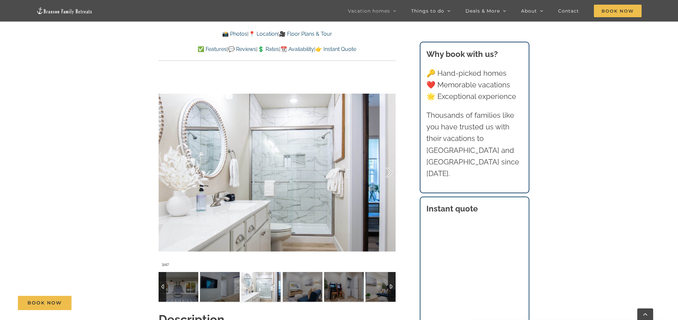
click at [387, 171] on div at bounding box center [382, 172] width 21 height 41
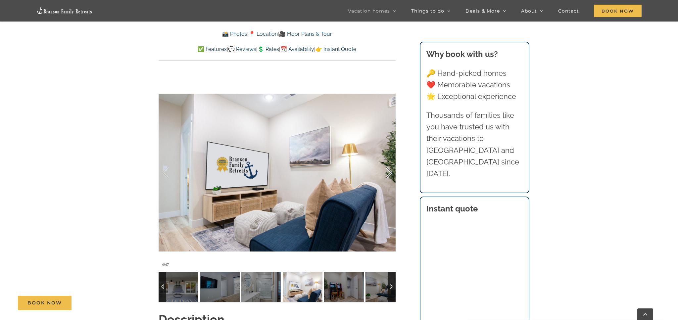
click at [387, 171] on div at bounding box center [382, 172] width 21 height 41
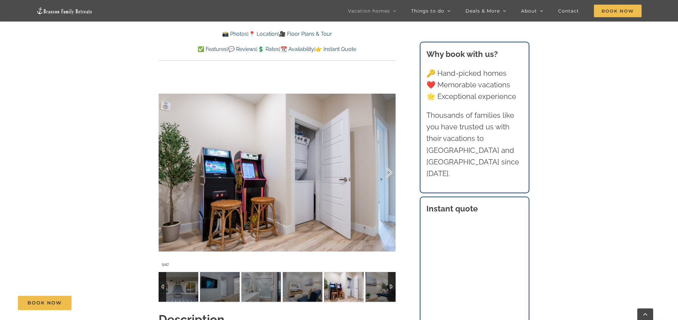
click at [387, 171] on div at bounding box center [382, 172] width 21 height 41
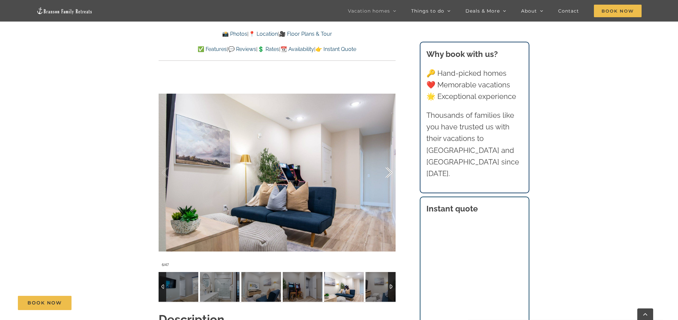
click at [387, 171] on div at bounding box center [382, 172] width 21 height 41
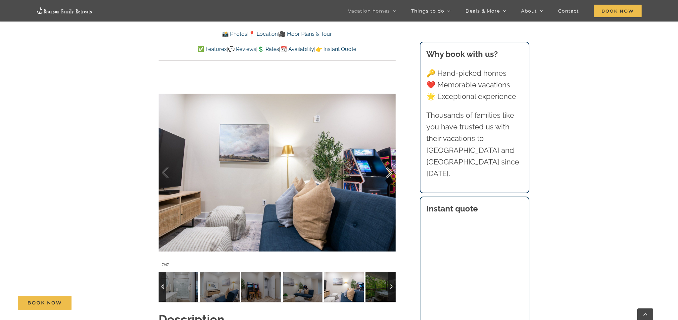
click at [387, 171] on div at bounding box center [382, 172] width 21 height 41
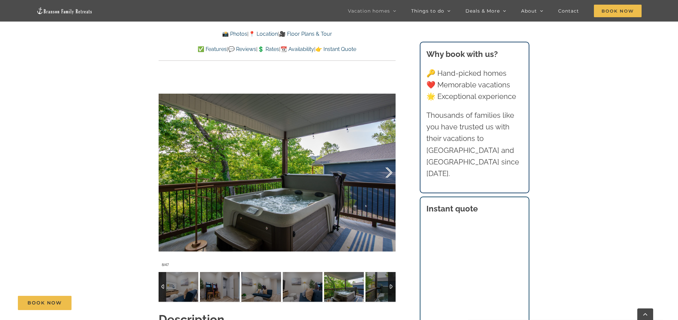
click at [387, 171] on div at bounding box center [382, 172] width 21 height 41
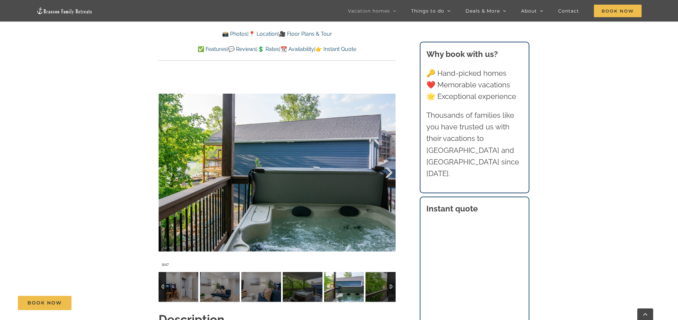
click at [387, 171] on div at bounding box center [382, 172] width 21 height 41
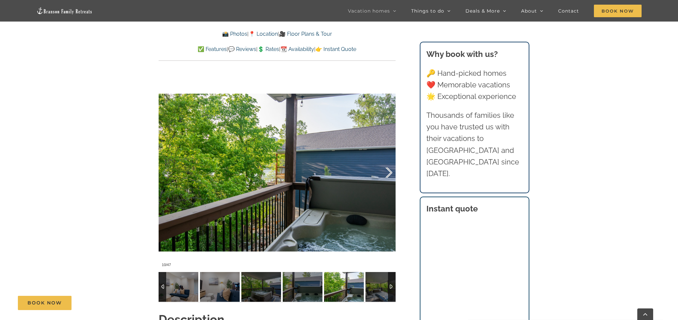
click at [387, 171] on div at bounding box center [382, 172] width 21 height 41
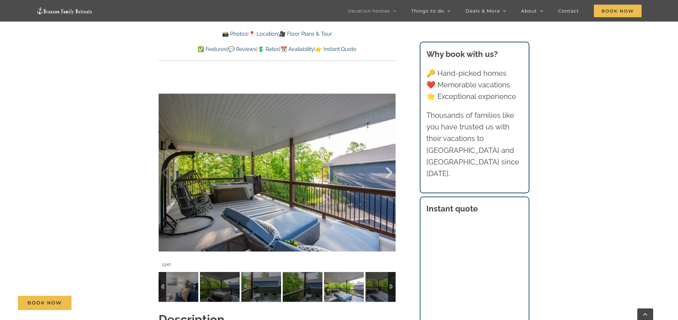
click at [387, 171] on div at bounding box center [382, 172] width 21 height 41
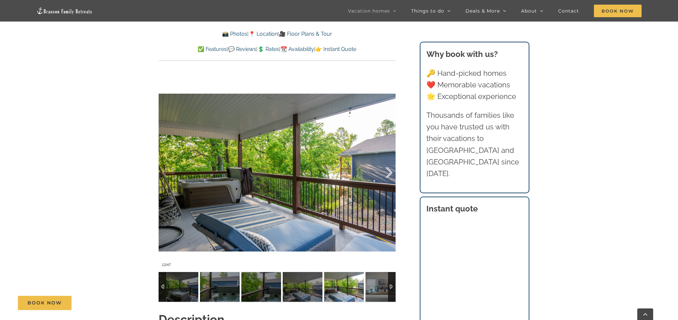
click at [387, 171] on div at bounding box center [382, 172] width 21 height 41
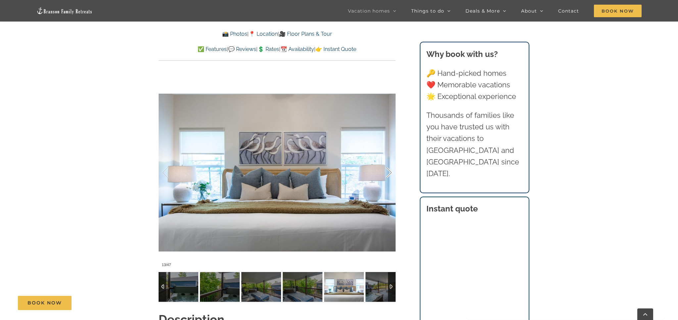
click at [387, 171] on div at bounding box center [382, 172] width 21 height 41
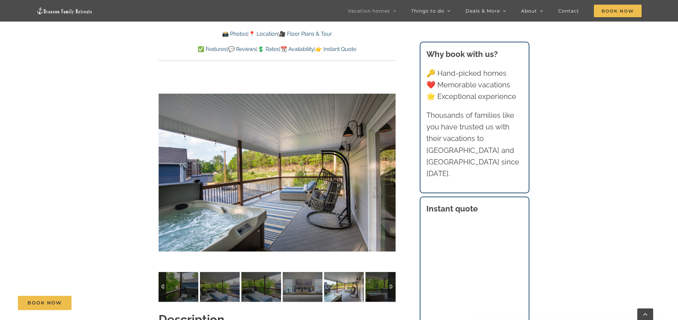
click at [387, 171] on div "14 / 47" at bounding box center [277, 172] width 237 height 195
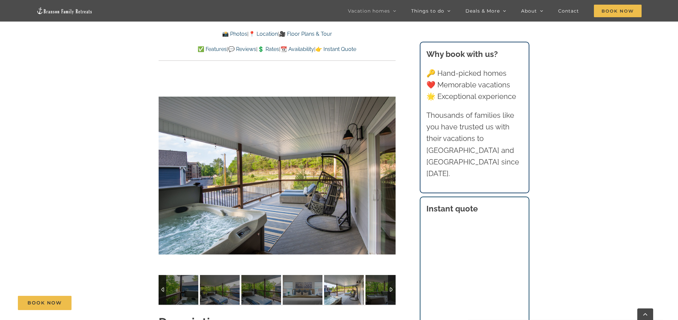
scroll to position [530, 0]
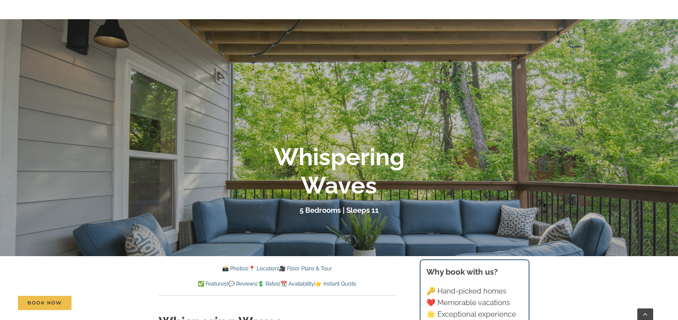
click at [226, 268] on link "📸 Photos" at bounding box center [234, 269] width 25 height 6
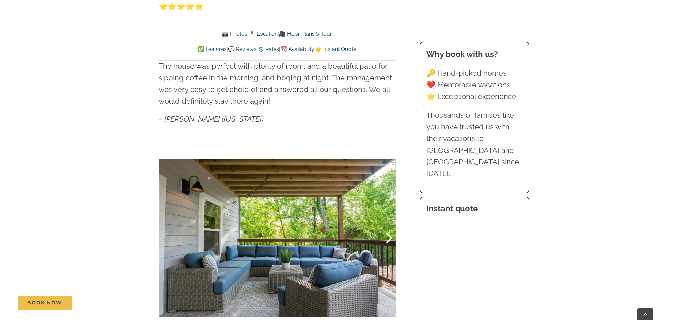
click at [387, 234] on div at bounding box center [382, 238] width 21 height 41
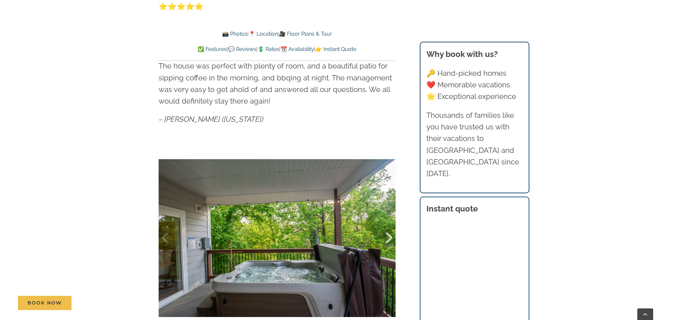
click at [387, 234] on div at bounding box center [382, 238] width 21 height 41
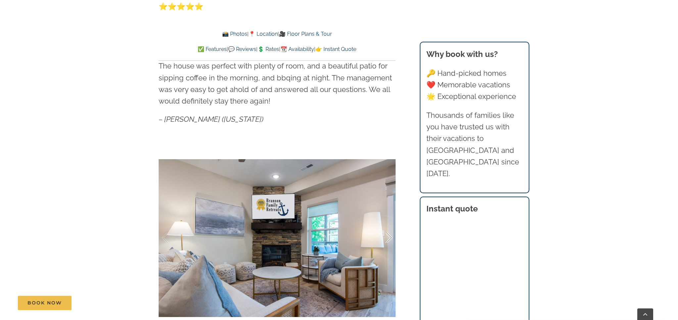
click at [387, 234] on div at bounding box center [382, 238] width 21 height 41
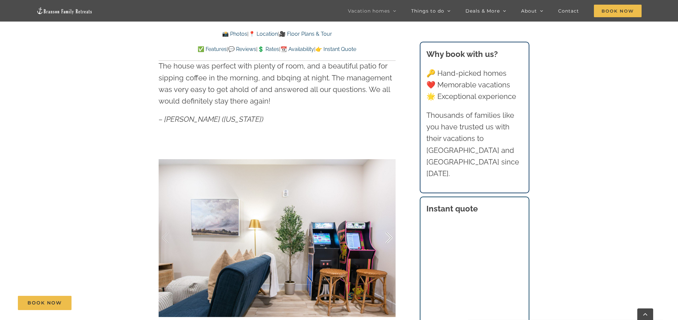
click at [387, 234] on div at bounding box center [382, 238] width 21 height 41
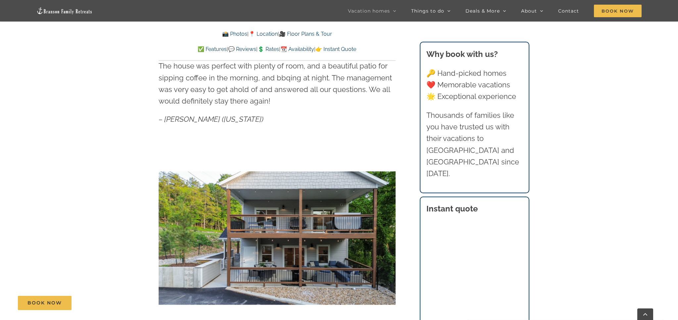
click at [387, 234] on div at bounding box center [277, 238] width 237 height 195
click at [391, 235] on div at bounding box center [382, 238] width 21 height 41
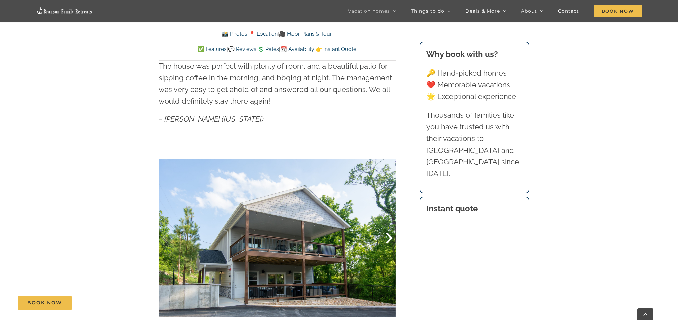
click at [391, 235] on div at bounding box center [382, 238] width 21 height 41
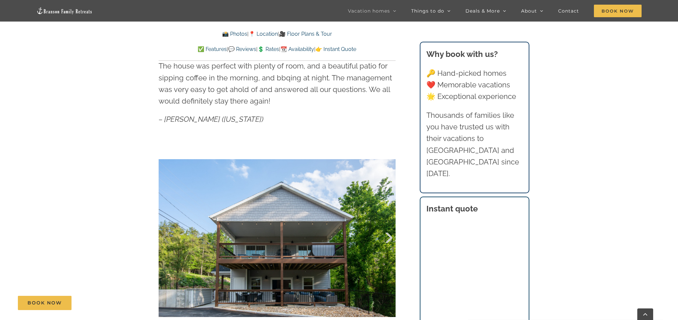
click at [391, 235] on div at bounding box center [382, 238] width 21 height 41
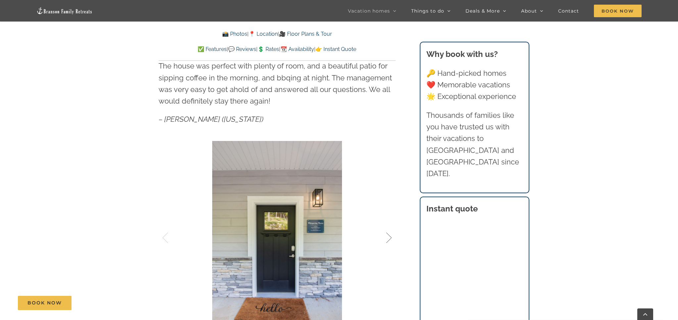
click at [391, 235] on div at bounding box center [382, 238] width 21 height 41
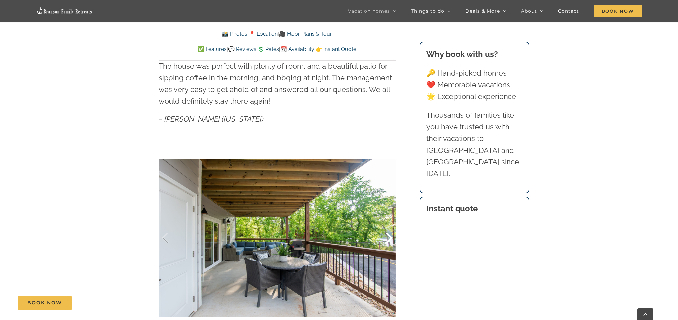
click at [391, 235] on div at bounding box center [382, 238] width 21 height 41
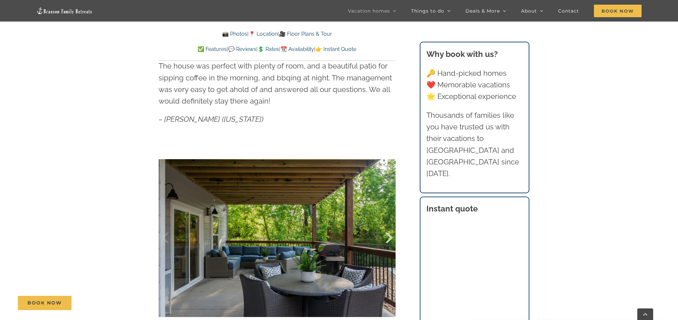
click at [391, 235] on div at bounding box center [382, 238] width 21 height 41
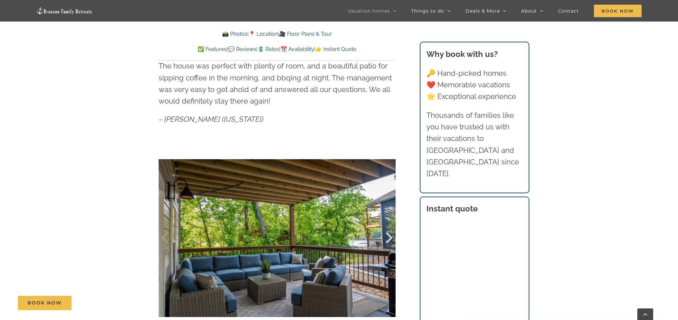
click at [391, 235] on div at bounding box center [382, 238] width 21 height 41
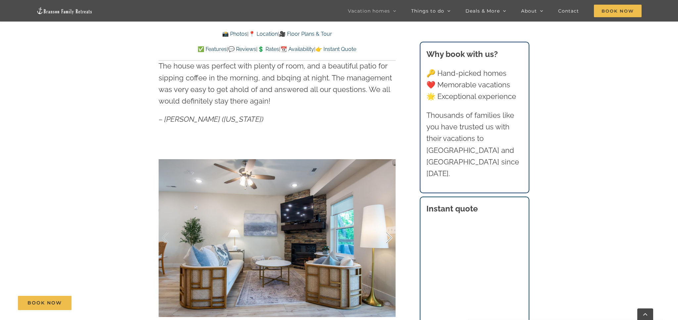
click at [391, 235] on div at bounding box center [382, 238] width 21 height 41
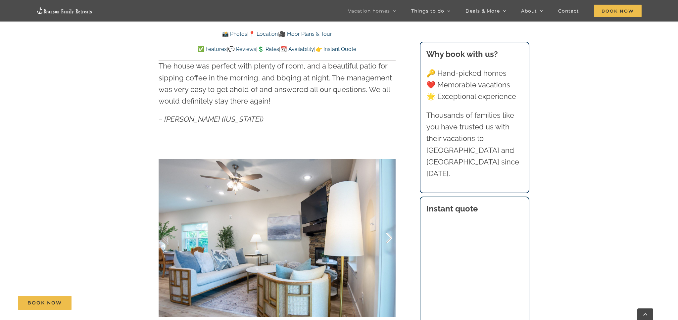
click at [391, 235] on div at bounding box center [382, 238] width 21 height 41
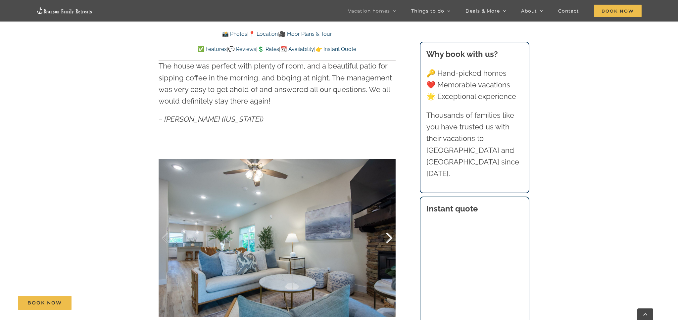
click at [391, 235] on div at bounding box center [382, 238] width 21 height 41
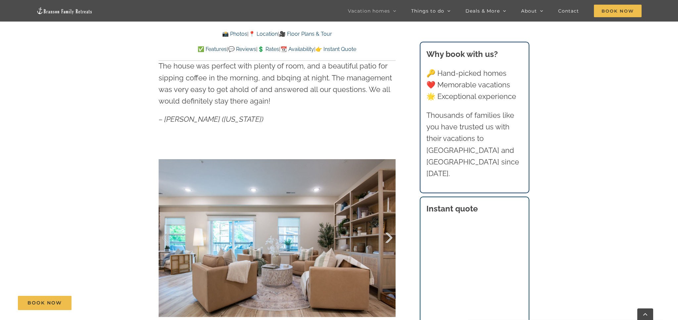
click at [391, 235] on div at bounding box center [382, 238] width 21 height 41
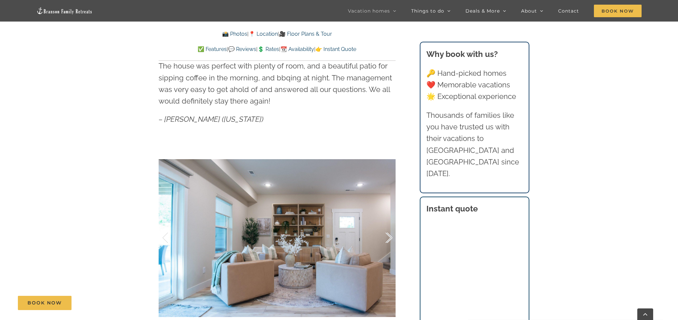
click at [391, 235] on div at bounding box center [382, 238] width 21 height 41
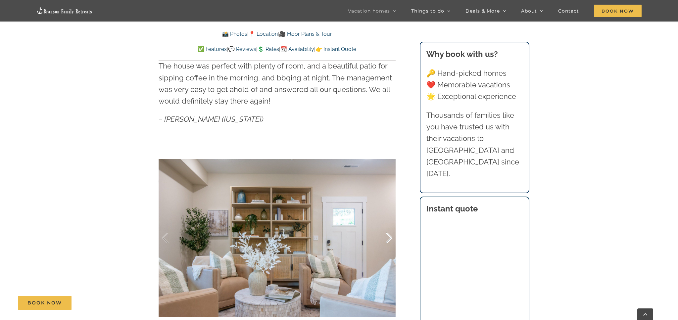
click at [391, 235] on div at bounding box center [382, 238] width 21 height 41
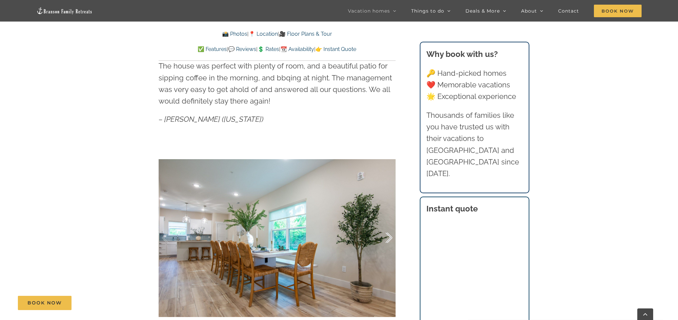
click at [391, 235] on div at bounding box center [382, 238] width 21 height 41
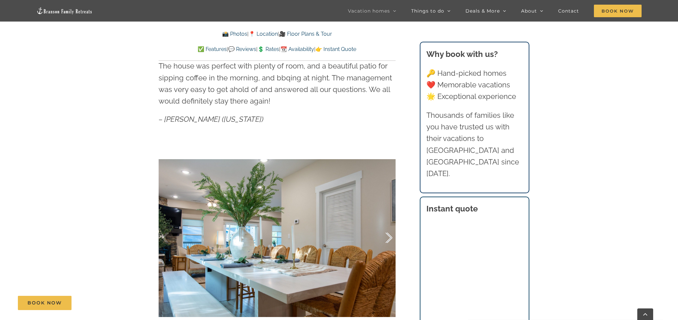
click at [391, 235] on div at bounding box center [382, 238] width 21 height 41
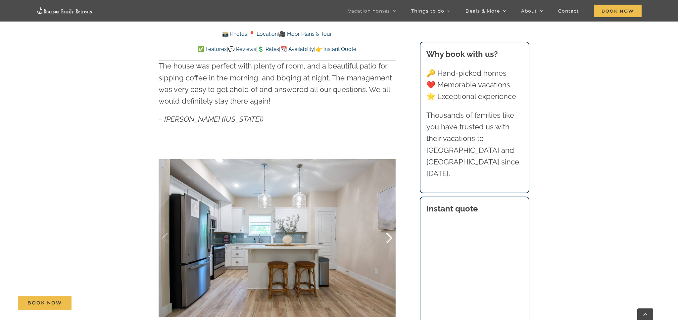
click at [391, 235] on div at bounding box center [382, 238] width 21 height 41
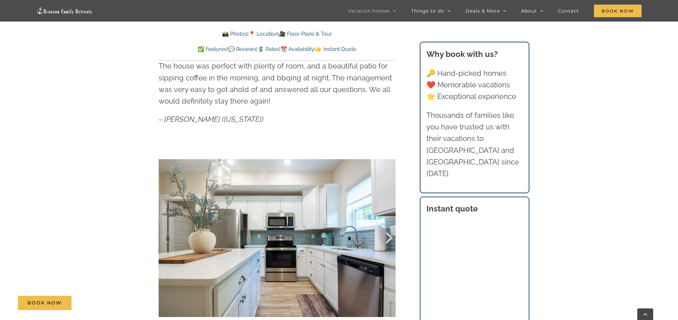
click at [391, 235] on div at bounding box center [382, 238] width 21 height 41
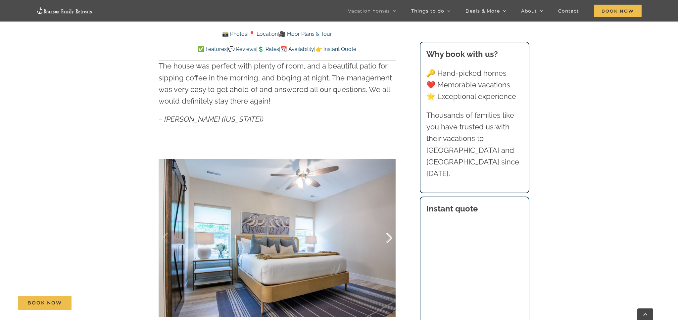
click at [391, 235] on div at bounding box center [382, 238] width 21 height 41
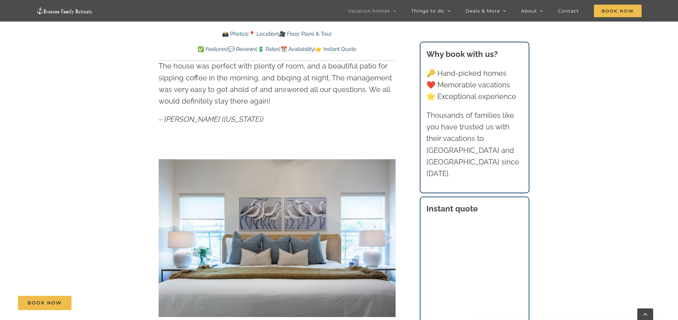
click at [391, 235] on div at bounding box center [382, 238] width 21 height 41
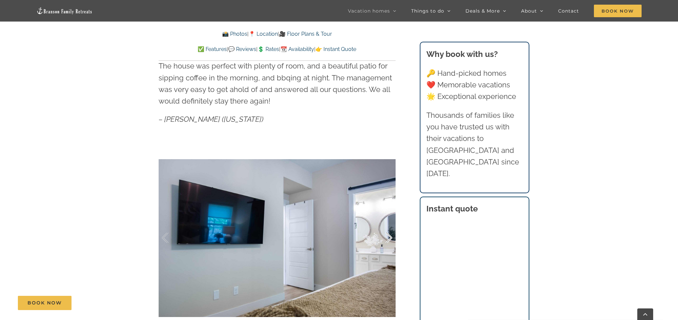
click at [391, 235] on div at bounding box center [382, 238] width 21 height 41
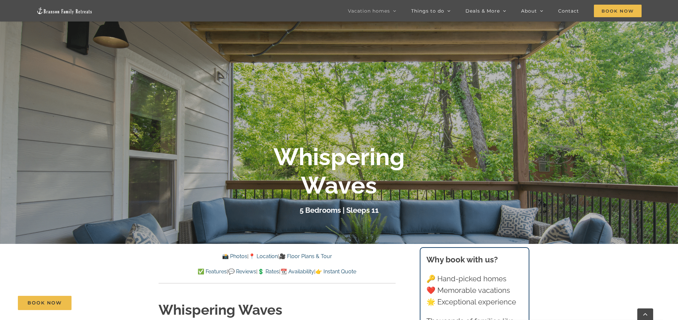
scroll to position [93, 0]
